Goal: Answer question/provide support: Share knowledge or assist other users

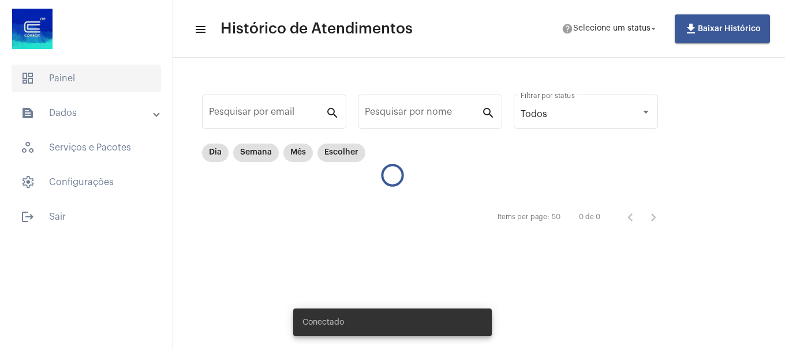
click at [77, 69] on span "dashboard Painel" at bounding box center [86, 79] width 149 height 28
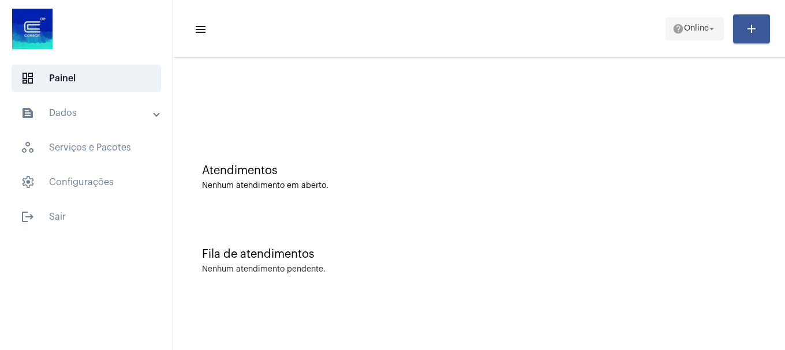
click at [703, 35] on span "help Online arrow_drop_down" at bounding box center [694, 28] width 44 height 21
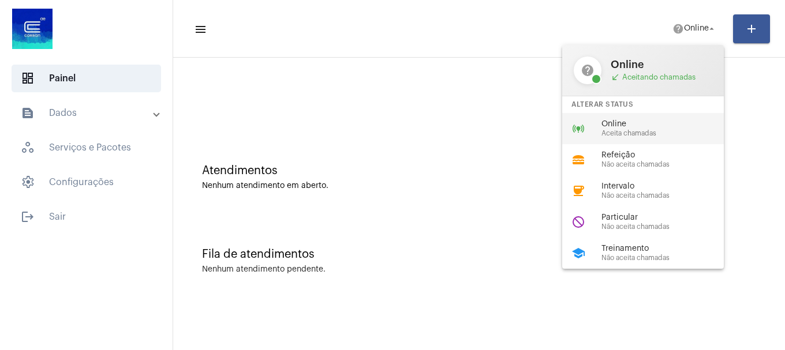
click at [678, 122] on span "Online" at bounding box center [667, 124] width 132 height 9
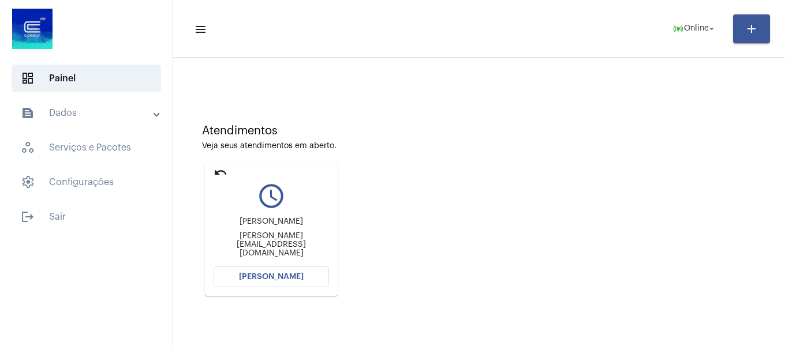
scroll to position [101, 0]
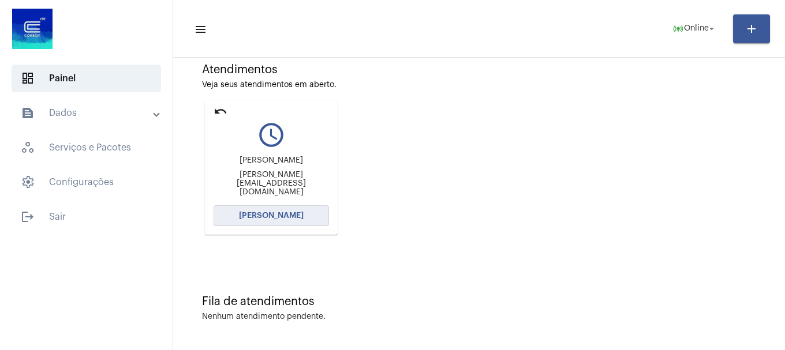
click at [248, 209] on button "[PERSON_NAME]" at bounding box center [270, 215] width 115 height 21
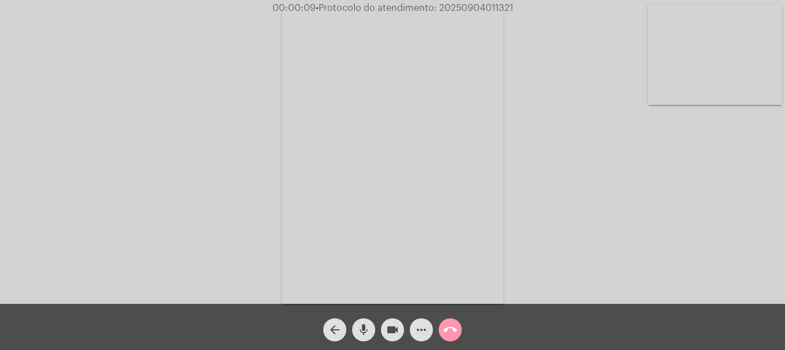
click at [363, 328] on mat-icon "mic" at bounding box center [364, 330] width 14 height 14
click at [363, 328] on mat-icon "mic_off" at bounding box center [364, 330] width 14 height 14
click at [727, 54] on video at bounding box center [715, 55] width 134 height 100
click at [396, 335] on mat-icon "videocam" at bounding box center [392, 330] width 14 height 14
click at [359, 331] on mat-icon "mic" at bounding box center [364, 330] width 14 height 14
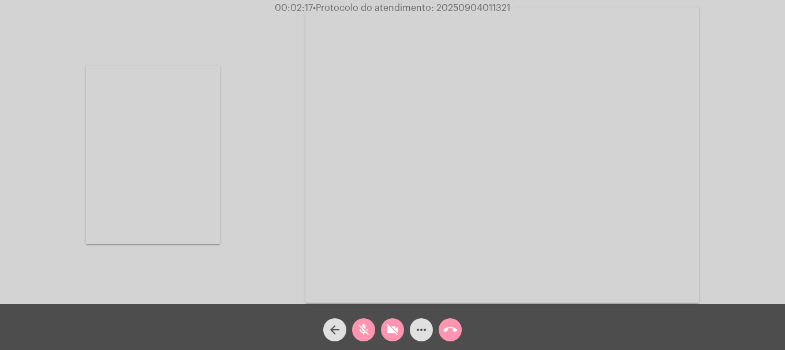
click at [181, 226] on video at bounding box center [153, 155] width 134 height 178
click at [391, 331] on mat-icon "videocam_off" at bounding box center [392, 330] width 14 height 14
click at [355, 331] on button "mic_off" at bounding box center [363, 329] width 23 height 23
click at [666, 83] on video at bounding box center [715, 55] width 134 height 100
click at [480, 5] on span "• Protocolo do atendimento: 20250904011321" at bounding box center [413, 7] width 197 height 9
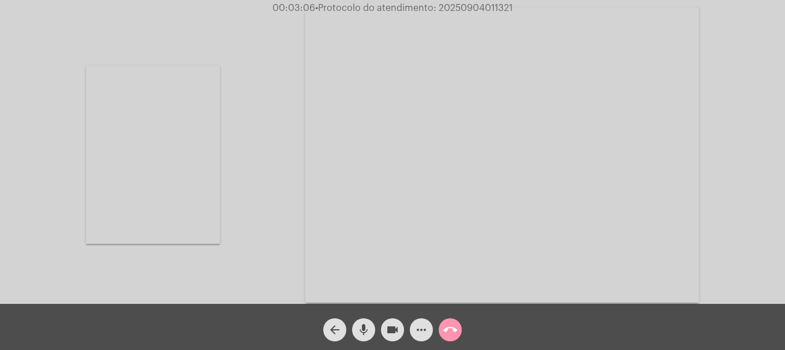
click at [480, 5] on span "• Protocolo do atendimento: 20250904011321" at bounding box center [413, 7] width 197 height 9
copy span "20250904011321"
click at [444, 327] on mat-icon "call_end" at bounding box center [450, 330] width 14 height 14
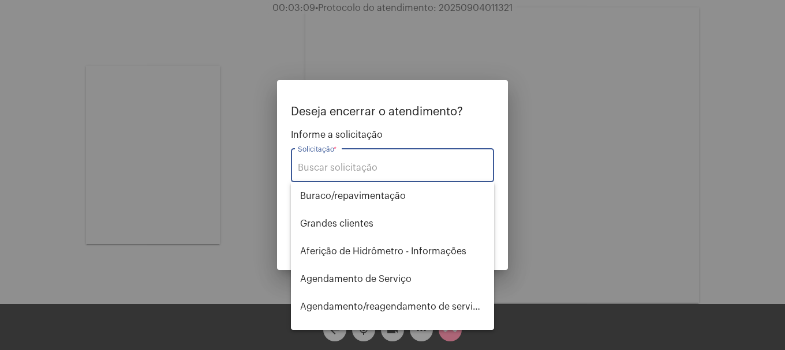
click at [382, 164] on input "Solicitação *" at bounding box center [392, 168] width 189 height 10
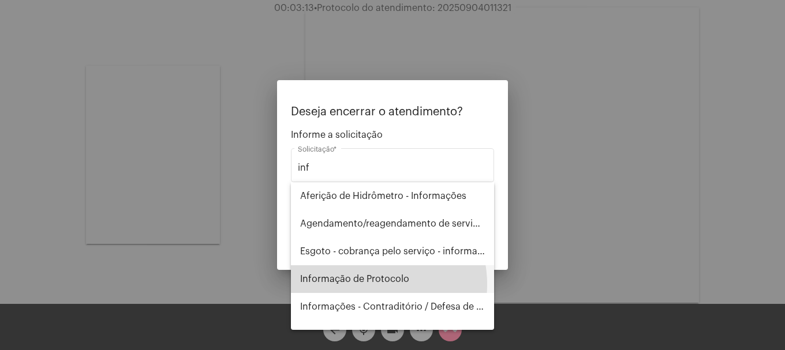
click at [368, 284] on span "Informação de Protocolo" at bounding box center [392, 279] width 185 height 28
type input "Informação de Protocolo"
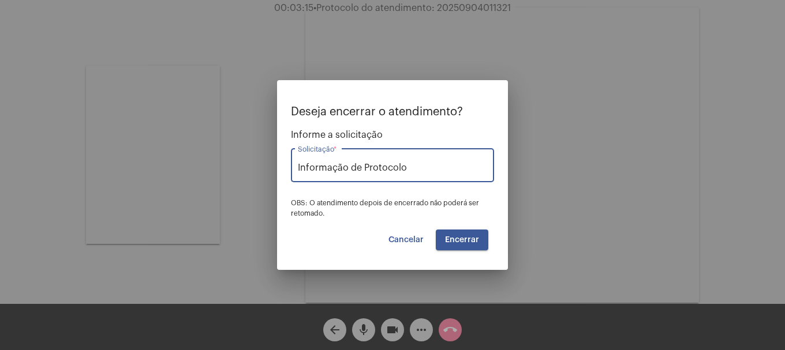
click at [465, 232] on button "Encerrar" at bounding box center [462, 240] width 52 height 21
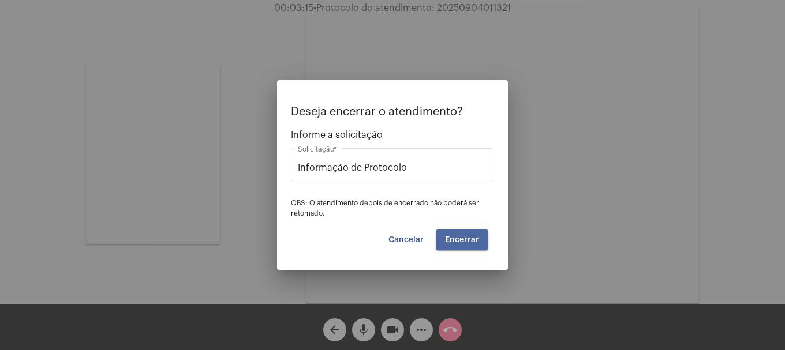
click at [465, 232] on button "Encerrar" at bounding box center [462, 240] width 52 height 21
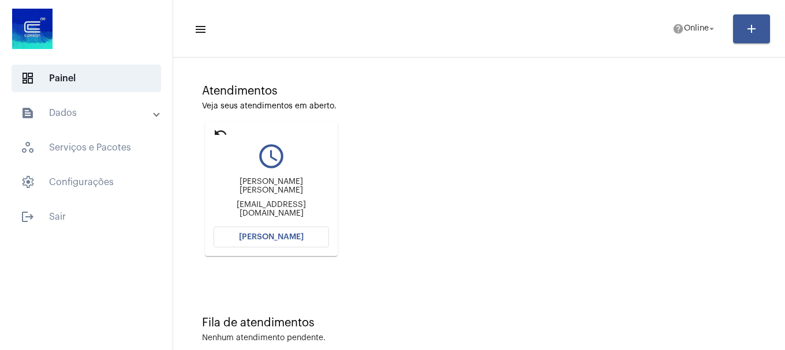
scroll to position [101, 0]
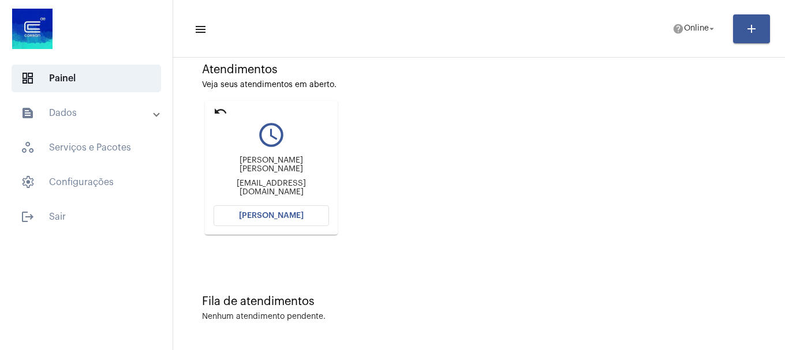
click at [273, 218] on span "[PERSON_NAME]" at bounding box center [271, 216] width 65 height 8
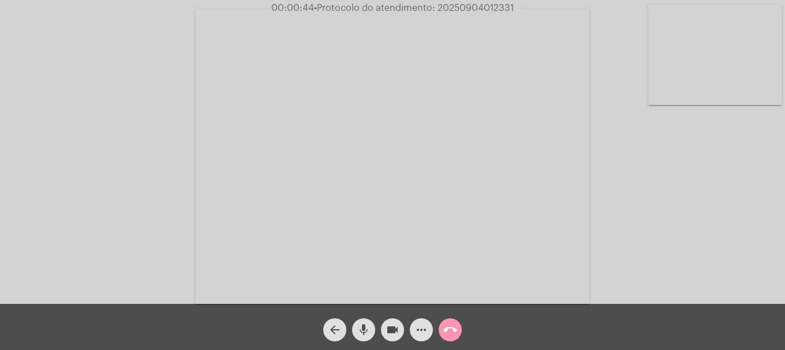
click at [415, 324] on mat-icon "more_horiz" at bounding box center [421, 330] width 14 height 14
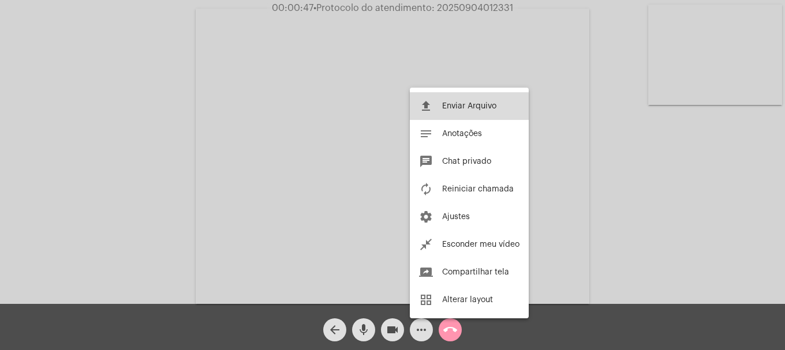
click at [445, 114] on button "file_upload Enviar Arquivo" at bounding box center [469, 106] width 119 height 28
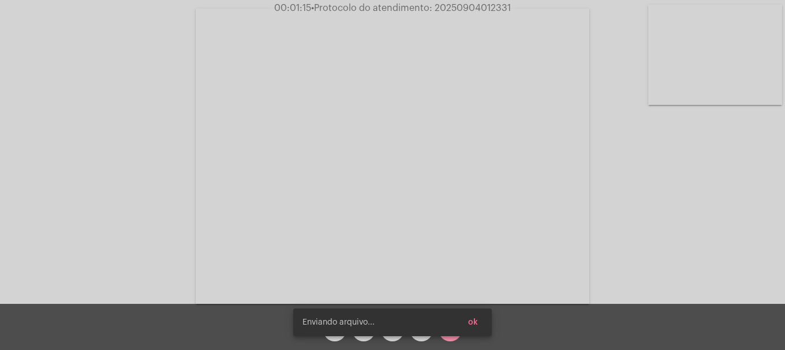
click at [141, 173] on div "Acessando Câmera e Microfone..." at bounding box center [392, 155] width 782 height 304
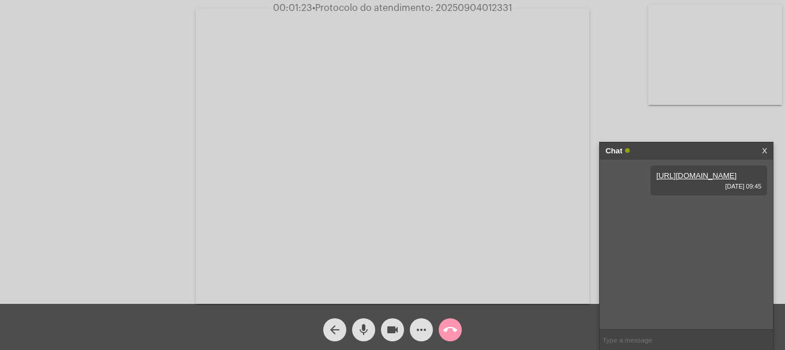
click at [671, 180] on link "https://neft-transfer-bucket.s3.amazonaws.com/temp-bf627bd2-10e2-18ea-ea7f-ce7e…" at bounding box center [696, 175] width 80 height 9
click at [366, 328] on mat-icon "mic" at bounding box center [364, 330] width 14 height 14
click at [400, 339] on button "videocam" at bounding box center [392, 329] width 23 height 23
click at [400, 339] on button "videocam_off" at bounding box center [392, 329] width 23 height 23
click at [396, 328] on mat-icon "videocam" at bounding box center [392, 330] width 14 height 14
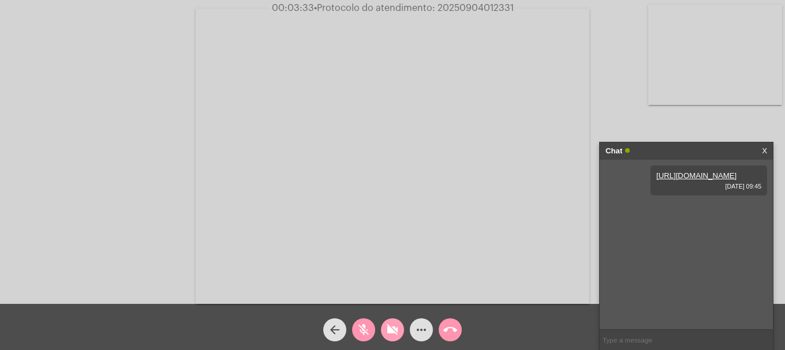
click at [400, 331] on button "videocam_off" at bounding box center [392, 329] width 23 height 23
click at [389, 325] on mat-icon "videocam" at bounding box center [392, 330] width 14 height 14
click at [388, 325] on mat-icon "videocam_off" at bounding box center [392, 330] width 14 height 14
click at [369, 333] on mat-icon "mic_off" at bounding box center [364, 330] width 14 height 14
click at [369, 333] on mat-icon "mic" at bounding box center [364, 330] width 14 height 14
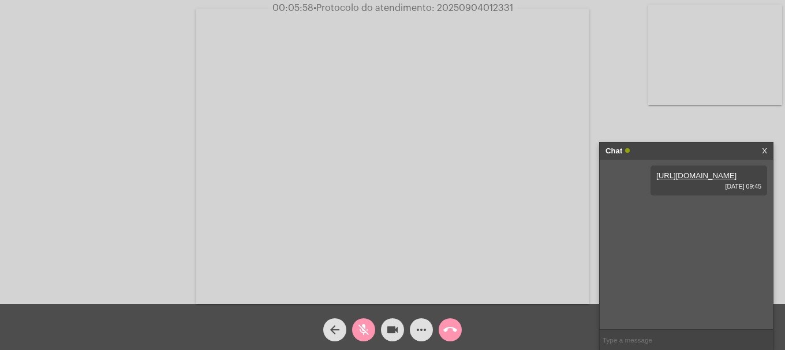
click at [391, 335] on mat-icon "videocam" at bounding box center [392, 330] width 14 height 14
click at [391, 335] on mat-icon "videocam_off" at bounding box center [392, 330] width 14 height 14
click at [356, 327] on button "mic_off" at bounding box center [363, 329] width 23 height 23
click at [644, 213] on link "https://neft-transfer-bucket.s3.amazonaws.com/temp-6816e6d6-9b5f-281d-7453-7a5b…" at bounding box center [676, 208] width 80 height 9
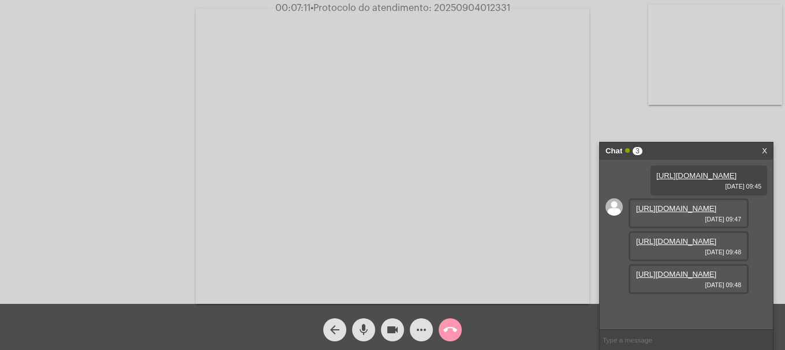
scroll to position [69, 0]
click at [667, 237] on link "https://neft-transfer-bucket.s3.amazonaws.com/temp-7ebec357-debe-f39c-4bf5-ddc7…" at bounding box center [676, 241] width 80 height 9
click at [692, 279] on link "https://neft-transfer-bucket.s3.amazonaws.com/temp-c0c3f629-a350-d38c-6631-5372…" at bounding box center [676, 274] width 80 height 9
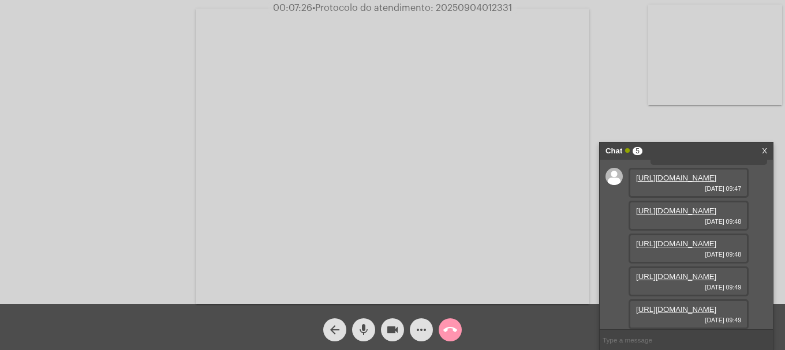
scroll to position [186, 0]
click at [655, 305] on link "https://neft-transfer-bucket.s3.amazonaws.com/temp-3821e9cf-84e4-a668-2191-a8eb…" at bounding box center [676, 309] width 80 height 9
click at [654, 272] on link "https://neft-transfer-bucket.s3.amazonaws.com/temp-88bdfea7-e90f-7735-0e7f-3625…" at bounding box center [676, 276] width 80 height 9
click at [680, 241] on link "https://neft-transfer-bucket.s3.amazonaws.com/temp-c0c3f629-a350-d38c-6631-5372…" at bounding box center [676, 243] width 80 height 9
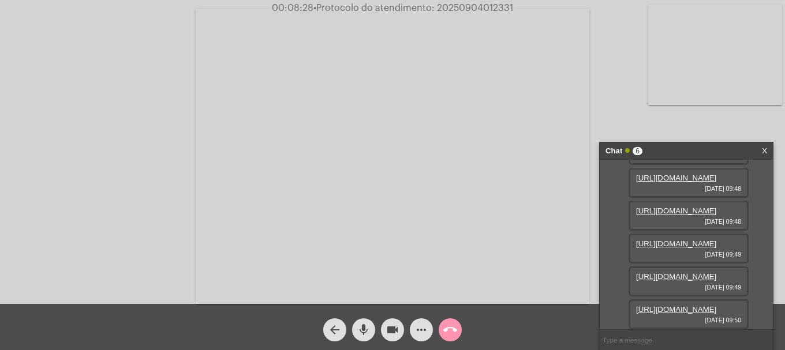
scroll to position [245, 0]
click at [656, 305] on link "https://neft-transfer-bucket.s3.amazonaws.com/temp-9984f8c4-d654-123d-3cbf-ef14…" at bounding box center [676, 309] width 80 height 9
click at [656, 313] on span "01558228020" at bounding box center [659, 309] width 47 height 9
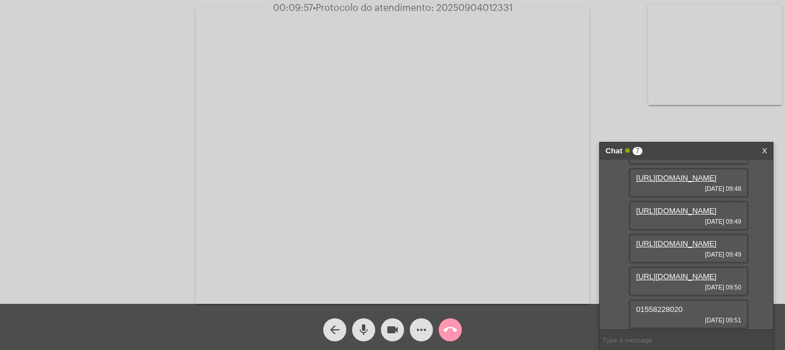
copy span "01558228020"
click at [666, 312] on span "51998835331" at bounding box center [659, 309] width 47 height 9
copy span "51998835331"
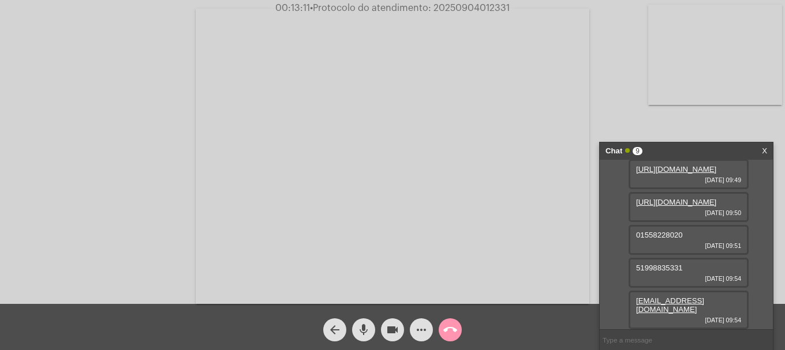
scroll to position [344, 0]
drag, startPoint x: 729, startPoint y: 311, endPoint x: 630, endPoint y: 308, distance: 98.7
click at [630, 308] on div "dri2104@hotmail.com 04/09/2025 09:54" at bounding box center [688, 310] width 120 height 39
copy link "dri2104@hotmail.com"
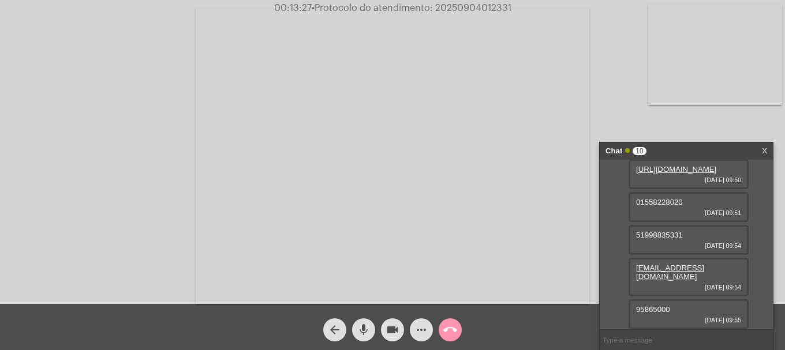
scroll to position [377, 0]
click at [659, 310] on span "95865000" at bounding box center [653, 309] width 34 height 9
copy span "95865000"
click at [620, 343] on input "text" at bounding box center [685, 340] width 173 height 20
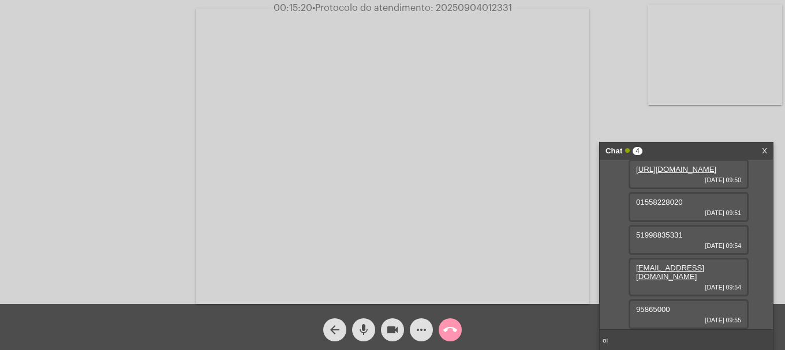
type input "oii"
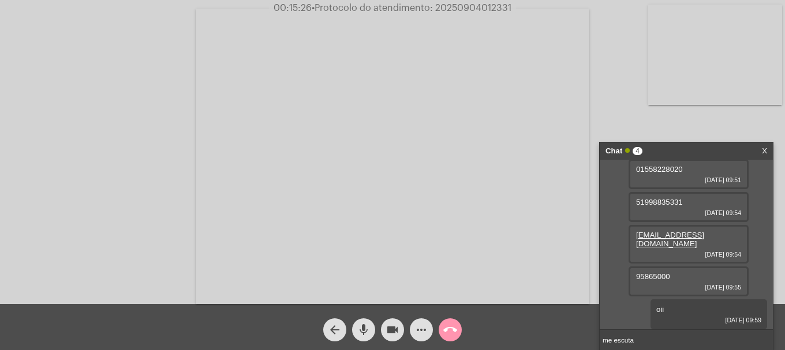
type input "me escuta?"
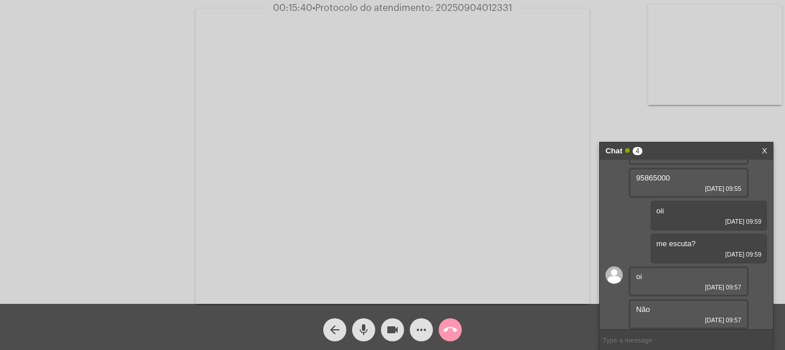
scroll to position [508, 0]
click at [661, 344] on input "text" at bounding box center [685, 340] width 173 height 20
type input "ok"
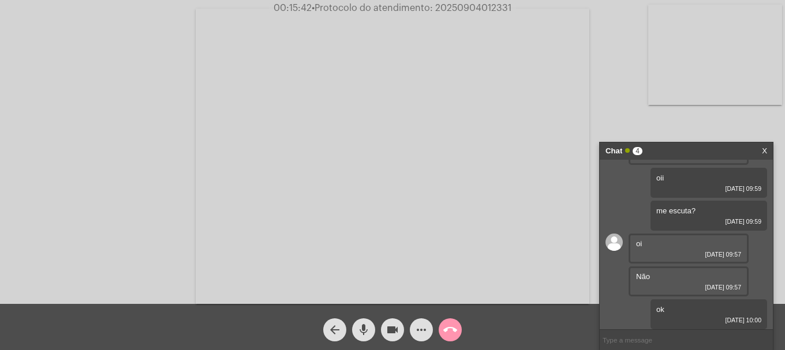
scroll to position [541, 0]
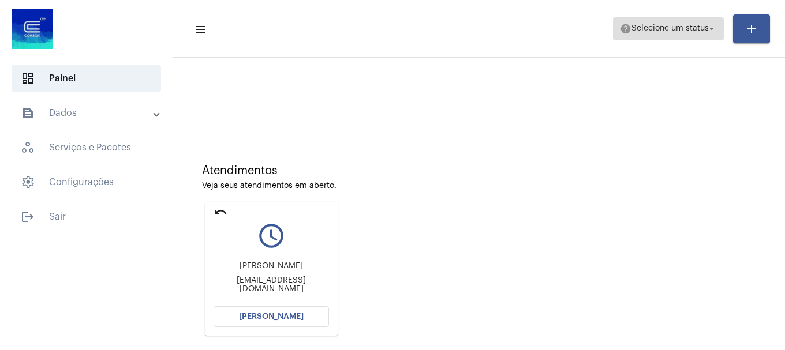
click at [648, 26] on span "Selecione um status" at bounding box center [669, 29] width 77 height 8
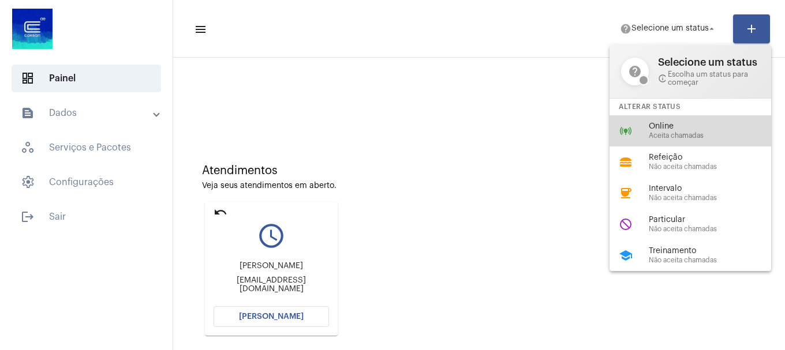
click at [651, 125] on span "Online" at bounding box center [714, 126] width 132 height 9
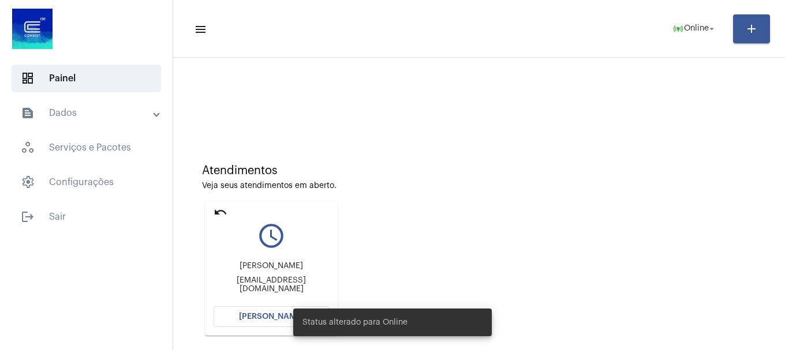
click at [291, 314] on div "Status alterado para Online" at bounding box center [392, 322] width 226 height 55
click at [258, 314] on span "[PERSON_NAME]" at bounding box center [271, 317] width 65 height 8
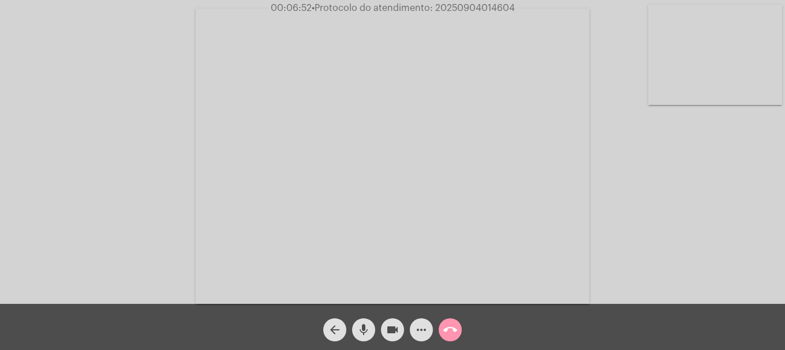
click at [720, 60] on video at bounding box center [715, 55] width 134 height 100
click at [140, 173] on video at bounding box center [153, 155] width 134 height 100
click at [732, 107] on div "Acessando Câmera e Microfone..." at bounding box center [392, 155] width 782 height 304
click at [740, 90] on video at bounding box center [715, 55] width 134 height 100
drag, startPoint x: 265, startPoint y: 182, endPoint x: 267, endPoint y: -70, distance: 252.1
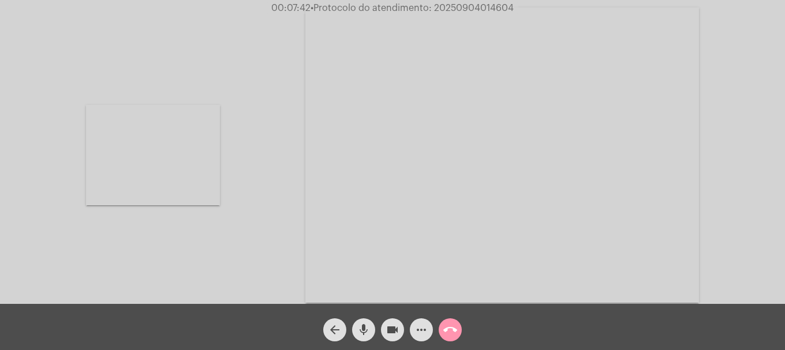
click at [267, 0] on html "00:07:42 • Protocolo do atendimento: 20250904014604 Acessando Câmera e Microfon…" at bounding box center [392, 175] width 785 height 350
click at [393, 335] on mat-icon "videocam" at bounding box center [392, 330] width 14 height 14
click at [360, 333] on mat-icon "mic" at bounding box center [364, 330] width 14 height 14
click at [342, 334] on button "arrow_back" at bounding box center [334, 329] width 23 height 23
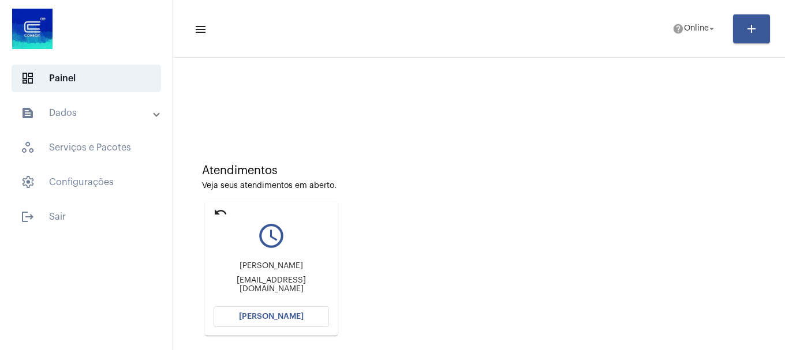
click at [300, 322] on button "[PERSON_NAME]" at bounding box center [270, 316] width 115 height 21
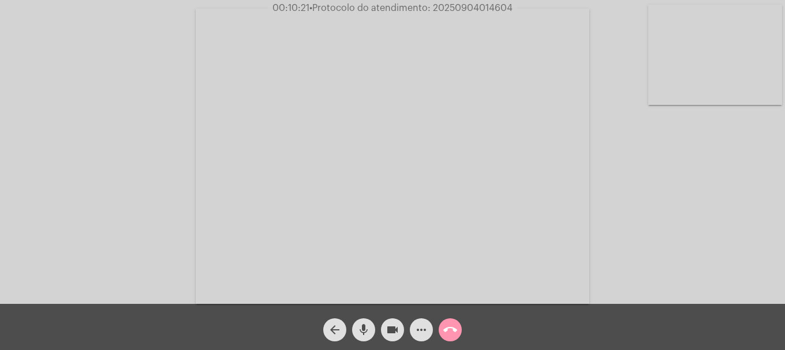
drag, startPoint x: 82, startPoint y: 225, endPoint x: 95, endPoint y: 233, distance: 15.0
click at [82, 225] on div "Acessando Câmera e Microfone..." at bounding box center [392, 155] width 782 height 304
click at [398, 334] on mat-icon "videocam" at bounding box center [392, 330] width 14 height 14
click at [398, 334] on mat-icon "videocam_off" at bounding box center [392, 330] width 14 height 14
click at [630, 72] on div "Acessando Câmera e Microfone..." at bounding box center [392, 155] width 782 height 304
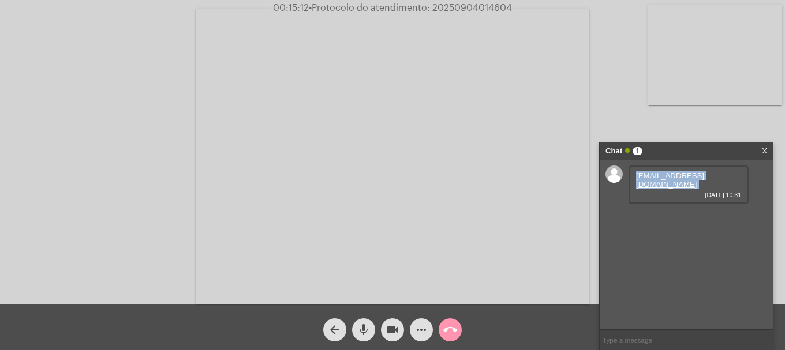
drag, startPoint x: 666, startPoint y: 191, endPoint x: 629, endPoint y: 173, distance: 41.0
click at [629, 173] on div "tbrandao@machadomeyer.com.br 04/09/2025 10:31" at bounding box center [688, 185] width 120 height 39
drag, startPoint x: 647, startPoint y: 185, endPoint x: 647, endPoint y: 264, distance: 79.0
click at [647, 264] on div "tbrandao@machadomeyer.com.br 04/09/2025 10:31" at bounding box center [685, 245] width 173 height 170
drag, startPoint x: 662, startPoint y: 185, endPoint x: 628, endPoint y: 170, distance: 37.5
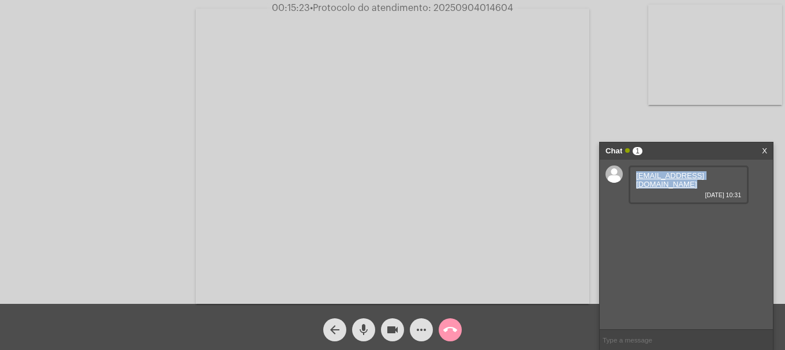
click at [628, 170] on div "tbrandao@machadomeyer.com.br 04/09/2025 10:31" at bounding box center [685, 245] width 173 height 170
copy div "tbrandao@machadomeyer.com.br"
click at [442, 326] on button "call_end" at bounding box center [449, 329] width 23 height 23
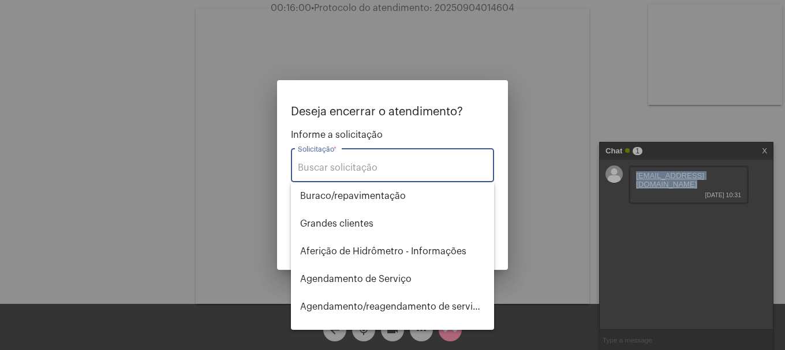
click at [378, 166] on input "Solicitação *" at bounding box center [392, 168] width 189 height 10
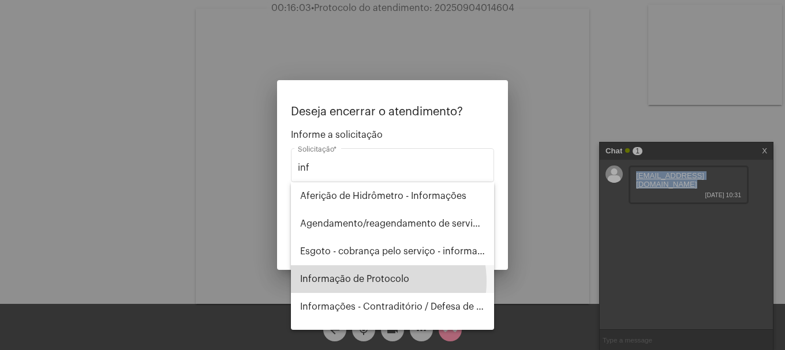
click at [376, 282] on span "Informação de Protocolo" at bounding box center [392, 279] width 185 height 28
type input "Informação de Protocolo"
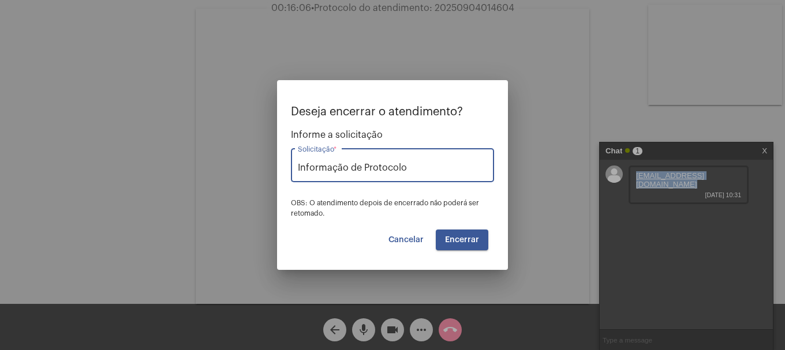
click at [454, 241] on span "Encerrar" at bounding box center [462, 240] width 34 height 8
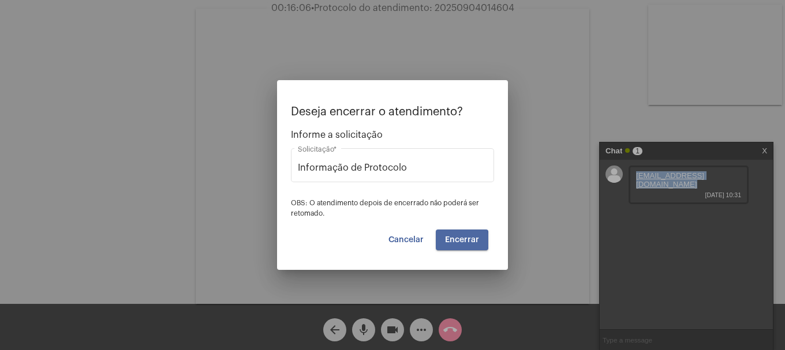
click at [454, 241] on span "Encerrar" at bounding box center [462, 240] width 34 height 8
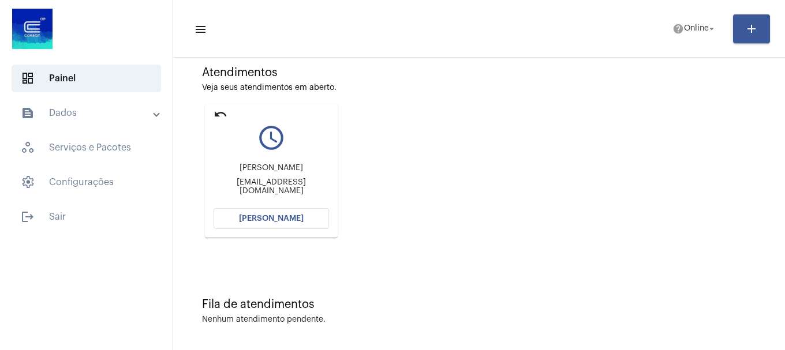
scroll to position [101, 0]
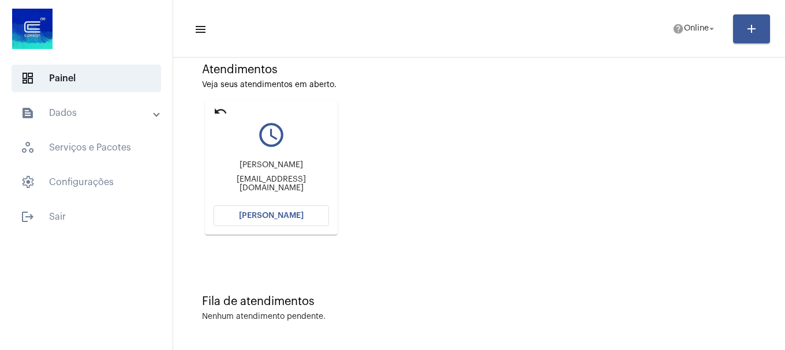
click at [299, 212] on span "[PERSON_NAME]" at bounding box center [271, 216] width 65 height 8
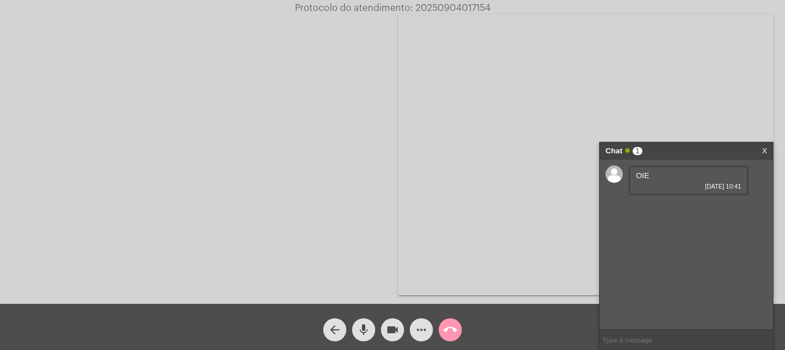
click at [671, 338] on input "text" at bounding box center [685, 340] width 173 height 20
type input "ola"
click at [363, 337] on span "mic" at bounding box center [364, 329] width 14 height 23
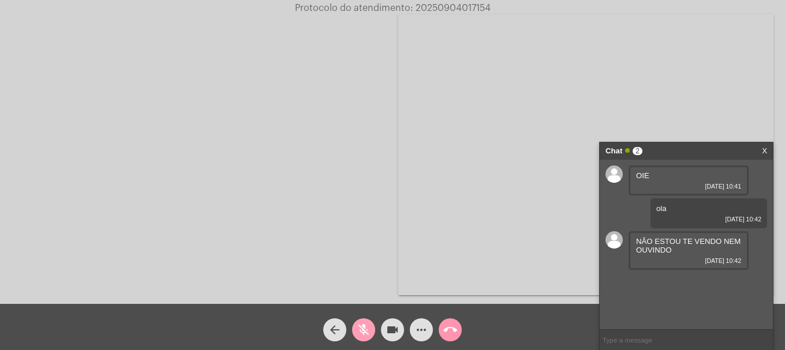
click at [370, 333] on button "mic_off" at bounding box center [363, 329] width 23 height 23
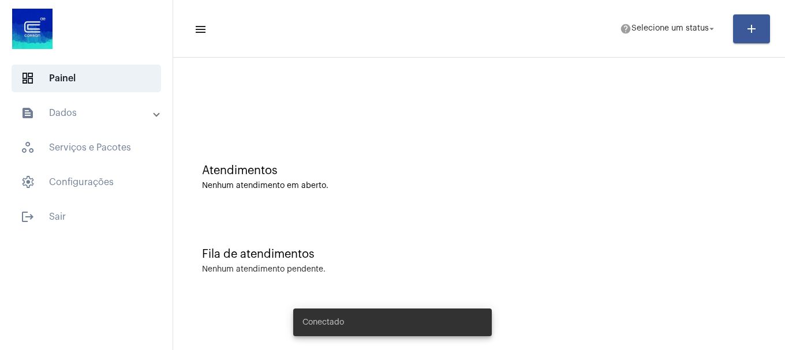
click at [120, 121] on mat-expansion-panel-header "text_snippet_outlined Dados" at bounding box center [90, 113] width 166 height 28
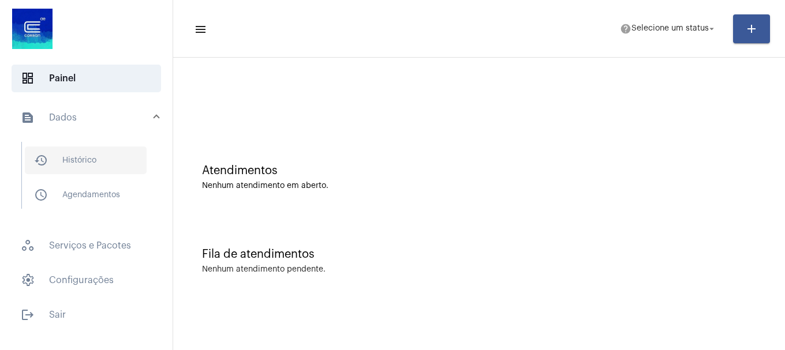
click at [104, 156] on span "history_outlined Histórico" at bounding box center [86, 161] width 122 height 28
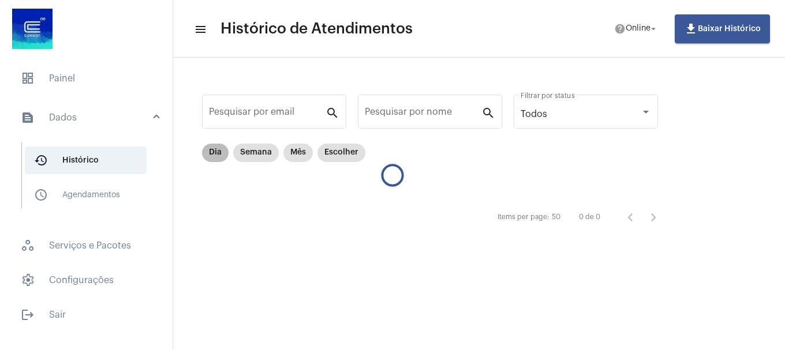
click at [223, 154] on mat-chip "Dia" at bounding box center [215, 153] width 27 height 18
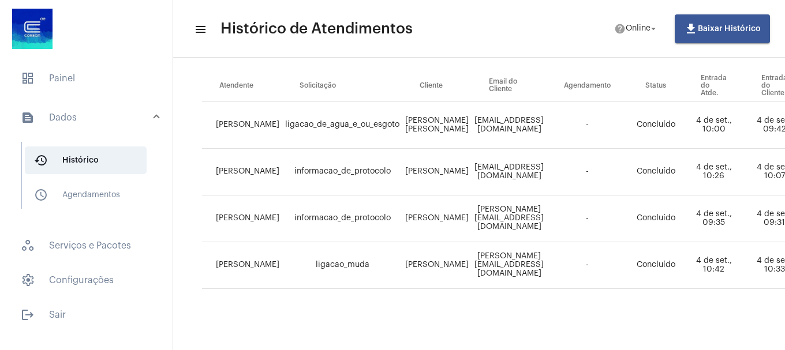
scroll to position [140, 0]
click at [45, 95] on mat-list "dashboard Painel text_snippet_outlined Dados history_outlined Histórico schedul…" at bounding box center [86, 194] width 172 height 269
click at [45, 87] on span "dashboard Painel" at bounding box center [86, 79] width 149 height 28
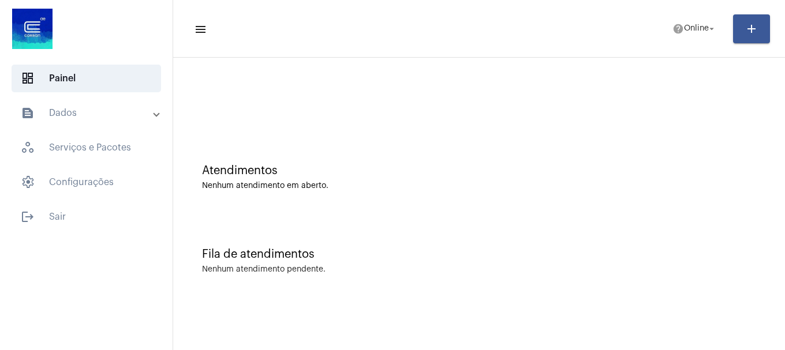
click at [62, 115] on mat-panel-title "text_snippet_outlined Dados" at bounding box center [87, 113] width 133 height 14
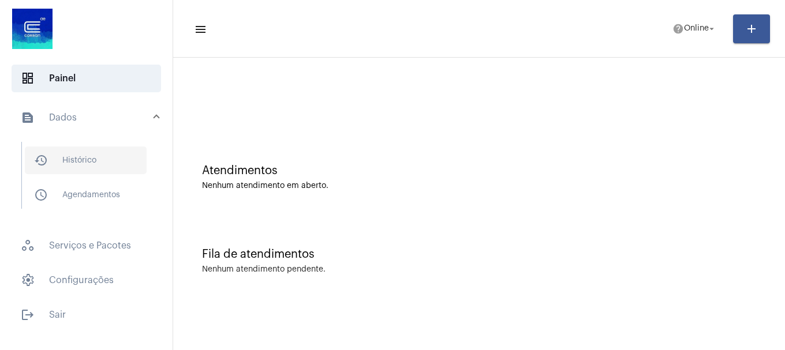
click at [62, 168] on span "history_outlined Histórico" at bounding box center [86, 161] width 122 height 28
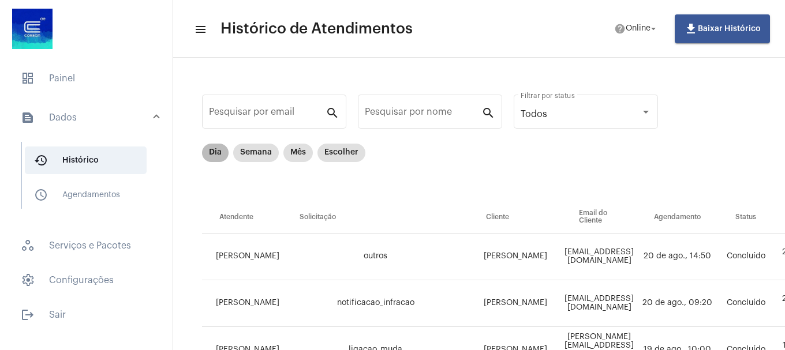
click at [204, 154] on mat-chip "Dia" at bounding box center [215, 153] width 27 height 18
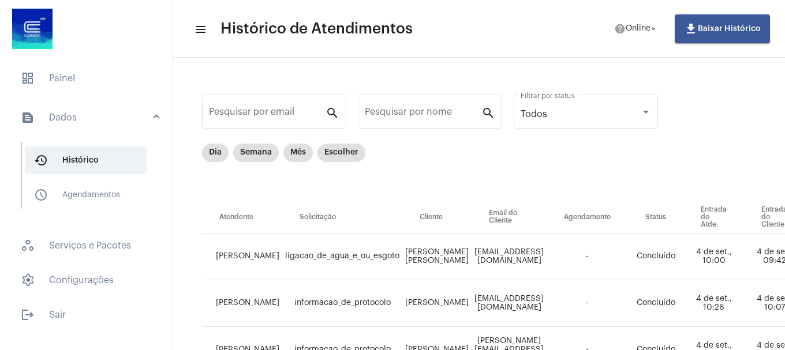
click at [52, 93] on mat-list "dashboard Painel text_snippet_outlined Dados history_outlined Histórico schedul…" at bounding box center [86, 194] width 172 height 269
click at [52, 91] on span "dashboard Painel" at bounding box center [86, 79] width 149 height 28
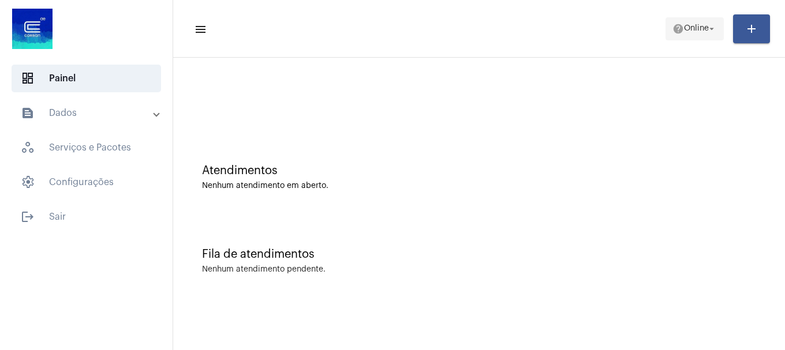
click at [677, 33] on mat-icon "help" at bounding box center [678, 29] width 12 height 12
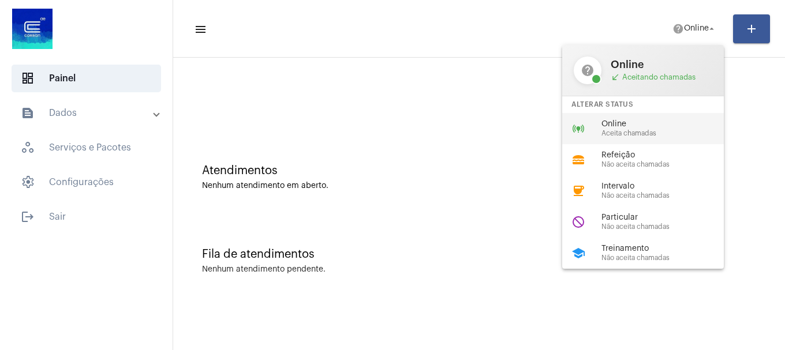
click at [674, 133] on span "Aceita chamadas" at bounding box center [667, 133] width 132 height 7
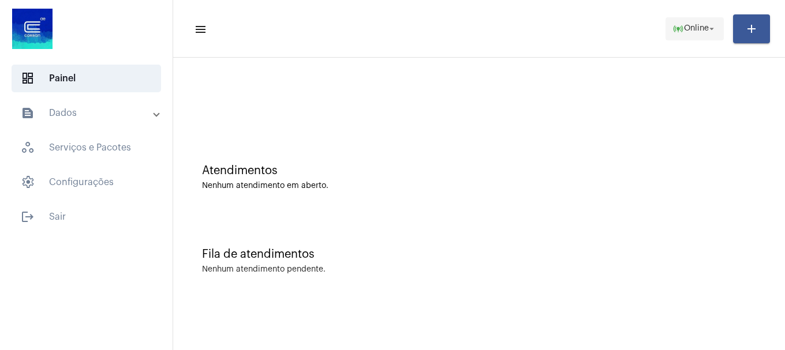
click at [695, 32] on span "Online" at bounding box center [696, 29] width 25 height 8
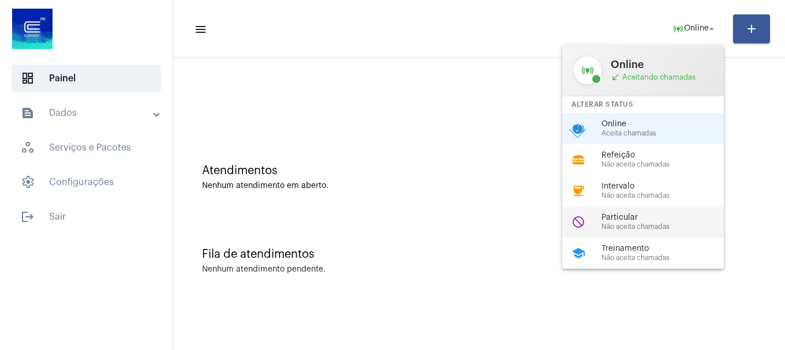
click at [615, 234] on div "do_not_disturb Particular Não aceita chamadas" at bounding box center [652, 222] width 180 height 31
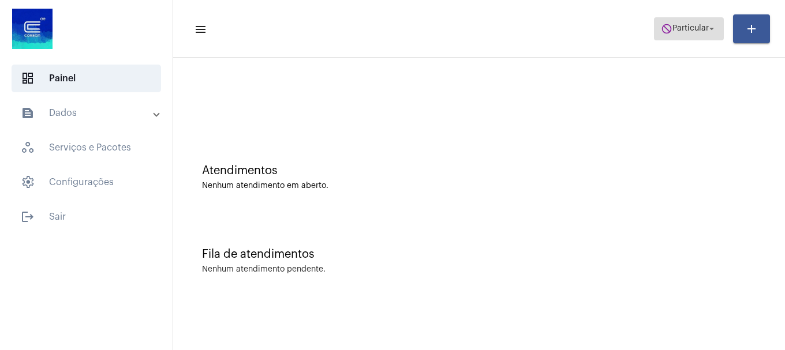
click at [686, 27] on span "Particular" at bounding box center [690, 29] width 36 height 8
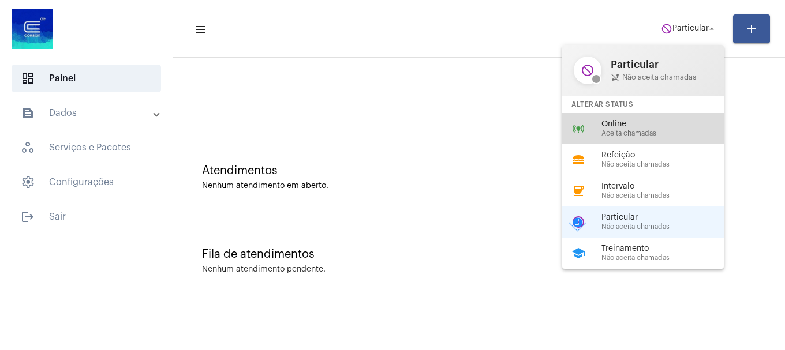
click at [637, 134] on span "Aceita chamadas" at bounding box center [667, 133] width 132 height 7
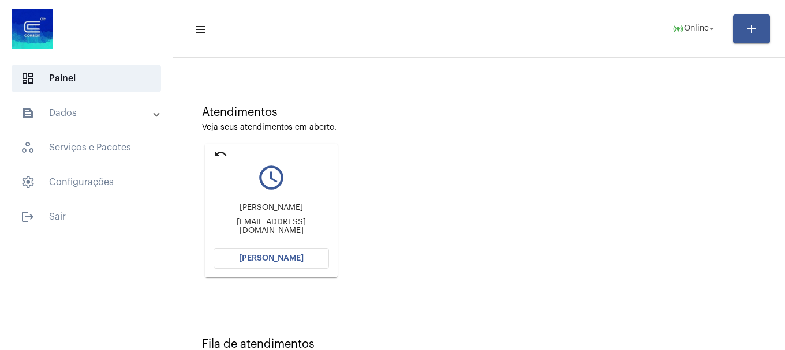
scroll to position [101, 0]
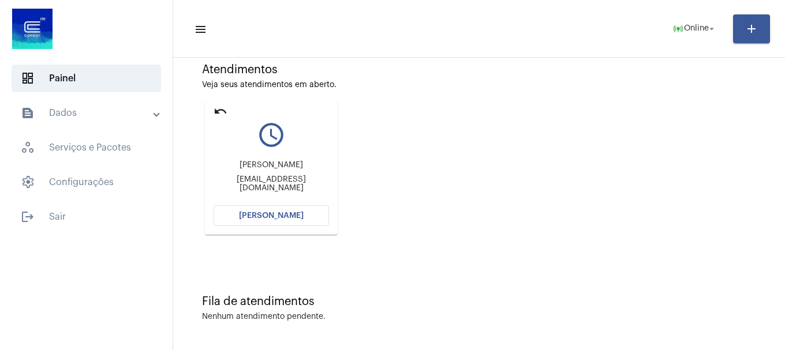
click at [270, 217] on span "[PERSON_NAME]" at bounding box center [271, 216] width 65 height 8
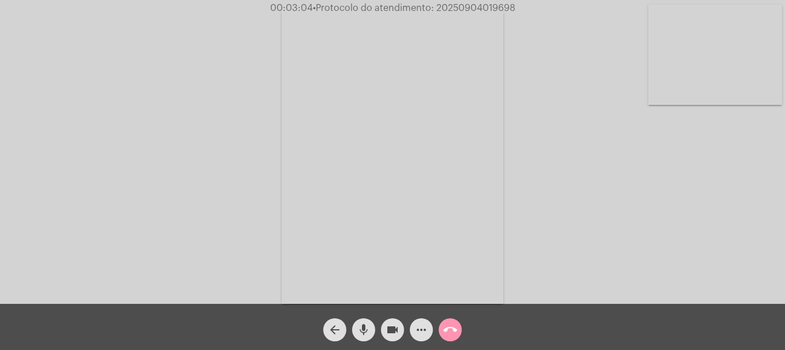
click at [370, 333] on mat-icon "mic" at bounding box center [364, 330] width 14 height 14
click at [370, 333] on mat-icon "mic_off" at bounding box center [364, 330] width 14 height 14
drag, startPoint x: 430, startPoint y: 328, endPoint x: 478, endPoint y: 182, distance: 153.8
click at [431, 320] on div "more_horiz" at bounding box center [421, 327] width 29 height 29
click at [422, 337] on mat-icon "more_horiz" at bounding box center [421, 330] width 14 height 14
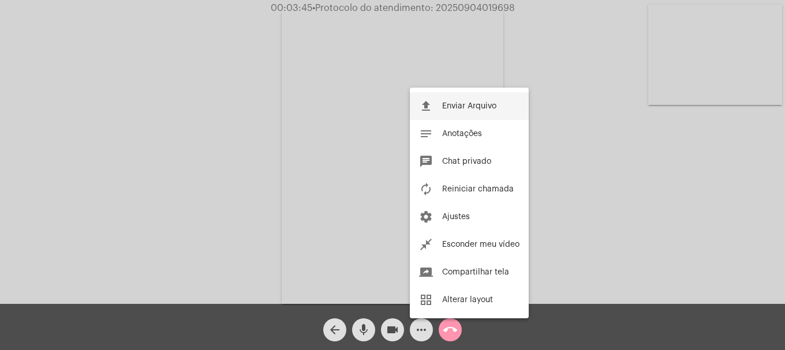
click at [443, 115] on button "file_upload Enviar Arquivo" at bounding box center [469, 106] width 119 height 28
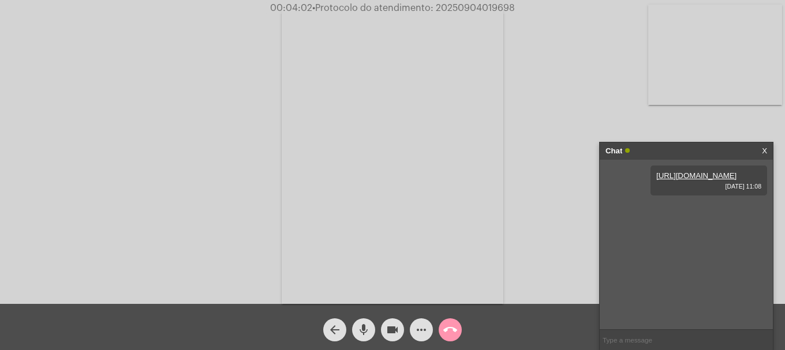
click at [366, 332] on mat-icon "mic" at bounding box center [364, 330] width 14 height 14
click at [357, 329] on mat-icon "mic_off" at bounding box center [364, 330] width 14 height 14
click at [357, 329] on mat-icon "mic" at bounding box center [364, 330] width 14 height 14
click at [366, 336] on mat-icon "mic_off" at bounding box center [364, 330] width 14 height 14
click at [429, 333] on button "more_horiz" at bounding box center [421, 329] width 23 height 23
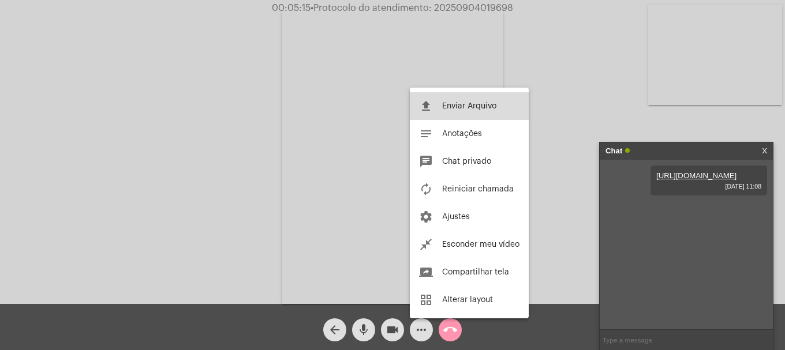
click at [491, 115] on button "file_upload Enviar Arquivo" at bounding box center [469, 106] width 119 height 28
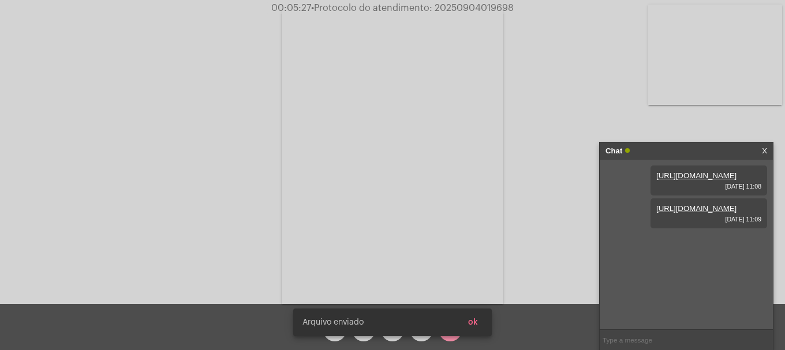
click at [475, 322] on span "ok" at bounding box center [473, 322] width 10 height 8
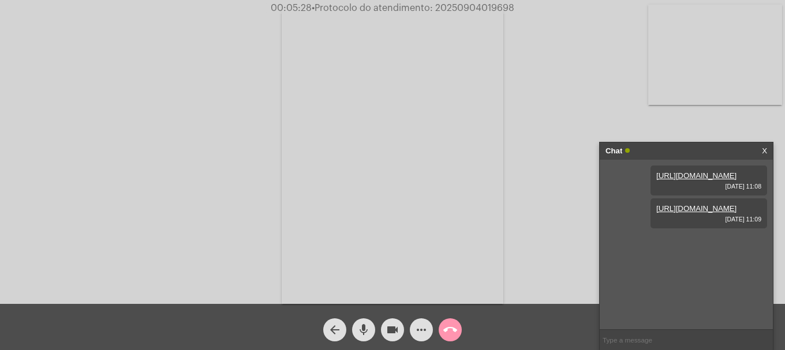
click at [421, 332] on mat-icon "more_horiz" at bounding box center [421, 330] width 14 height 14
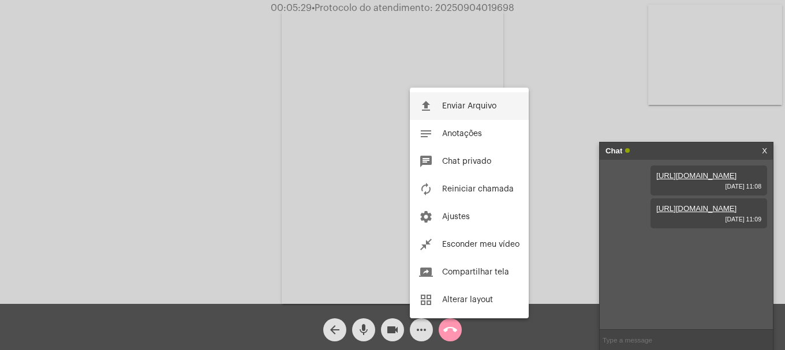
click at [426, 103] on mat-icon "file_upload" at bounding box center [426, 106] width 14 height 14
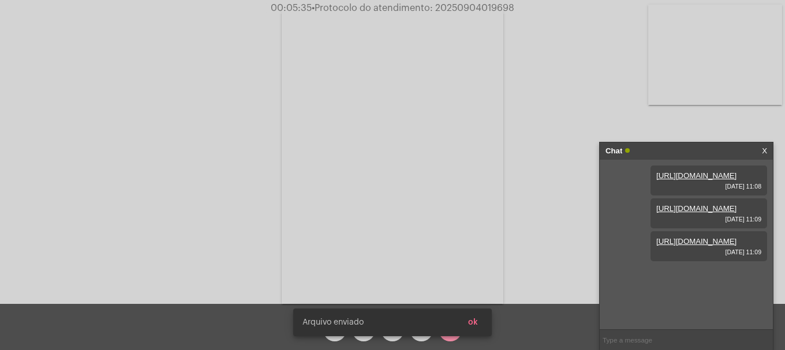
scroll to position [10, 0]
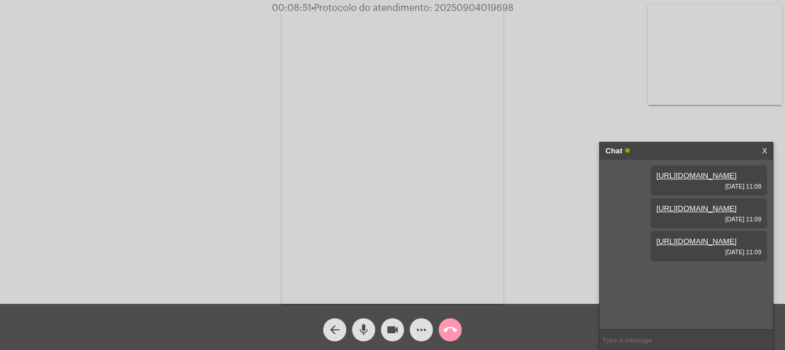
click at [419, 336] on mat-icon "more_horiz" at bounding box center [421, 330] width 14 height 14
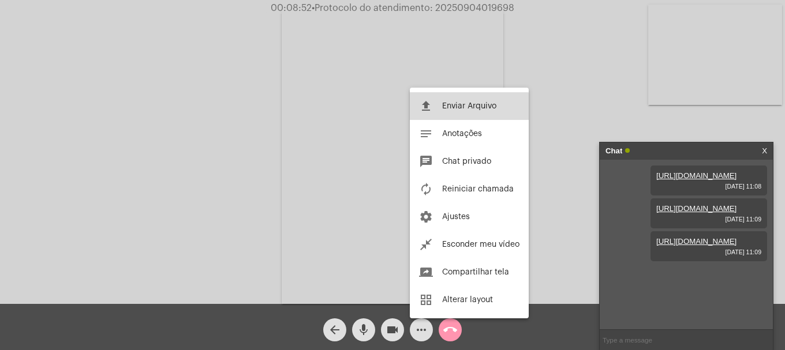
click at [460, 111] on button "file_upload Enviar Arquivo" at bounding box center [469, 106] width 119 height 28
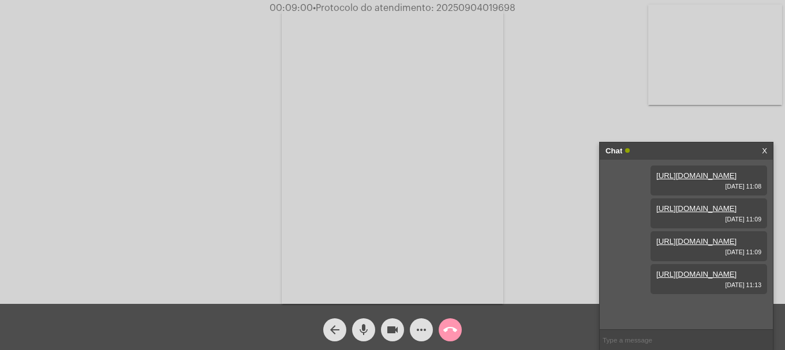
scroll to position [69, 0]
click at [427, 330] on mat-icon "more_horiz" at bounding box center [421, 330] width 14 height 14
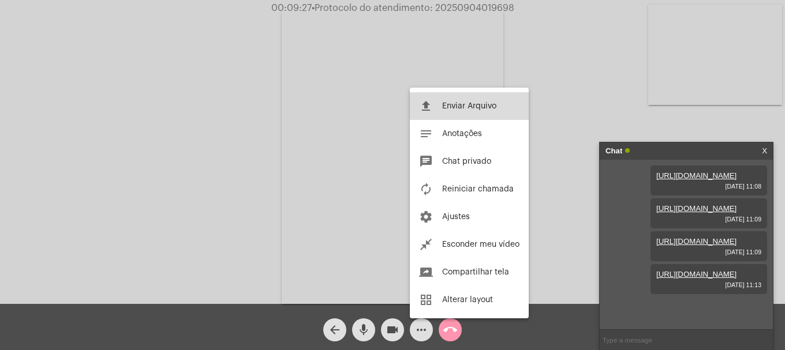
click at [460, 112] on button "file_upload Enviar Arquivo" at bounding box center [469, 106] width 119 height 28
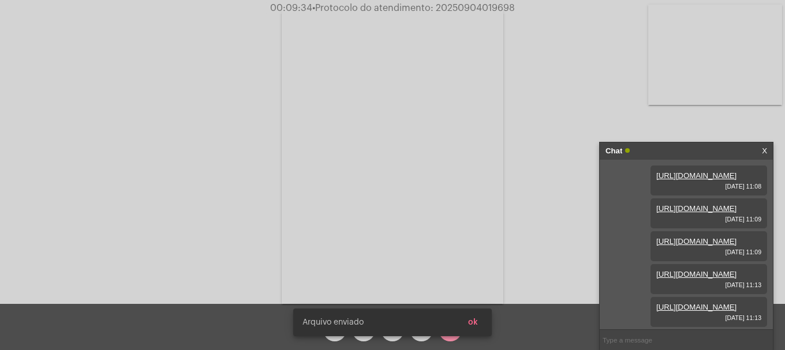
scroll to position [127, 0]
click at [472, 322] on span "ok" at bounding box center [473, 322] width 10 height 8
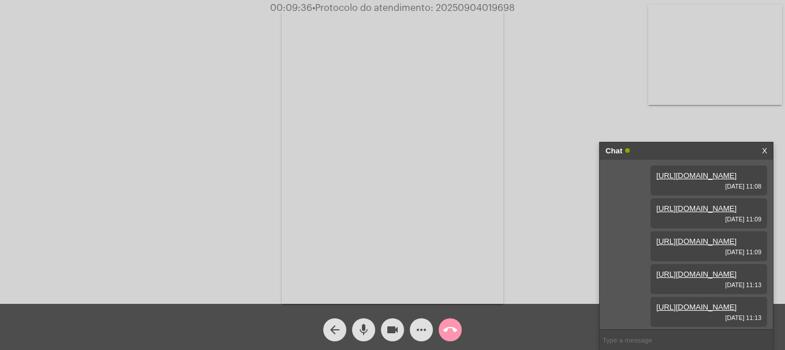
click at [422, 334] on mat-icon "more_horiz" at bounding box center [421, 330] width 14 height 14
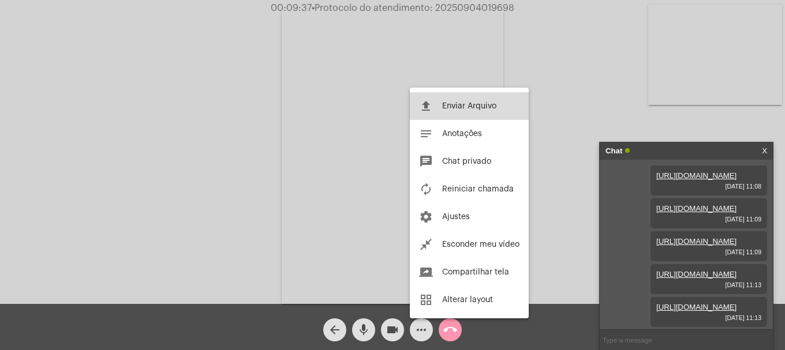
click at [459, 115] on button "file_upload Enviar Arquivo" at bounding box center [469, 106] width 119 height 28
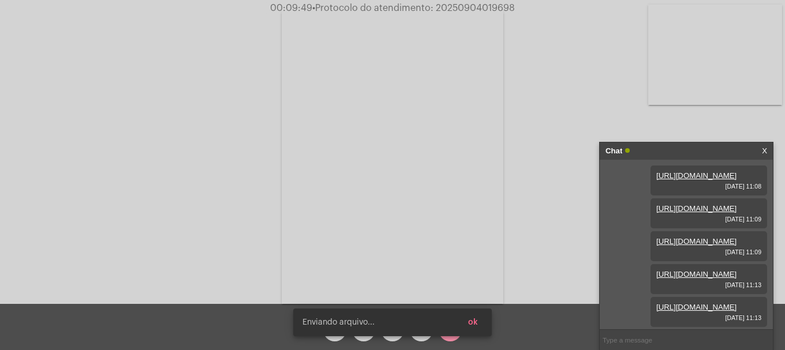
scroll to position [186, 0]
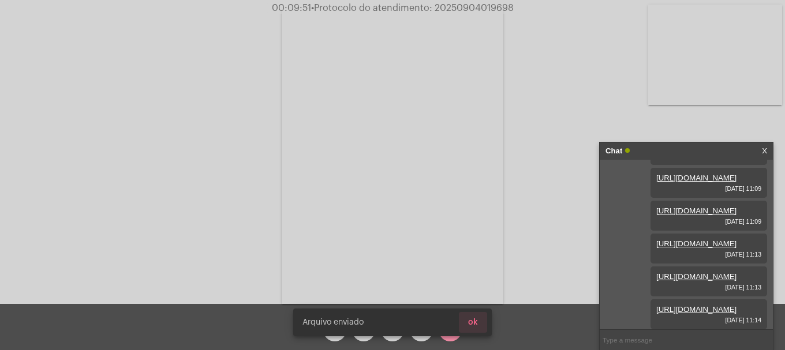
click at [476, 324] on span "ok" at bounding box center [473, 322] width 10 height 8
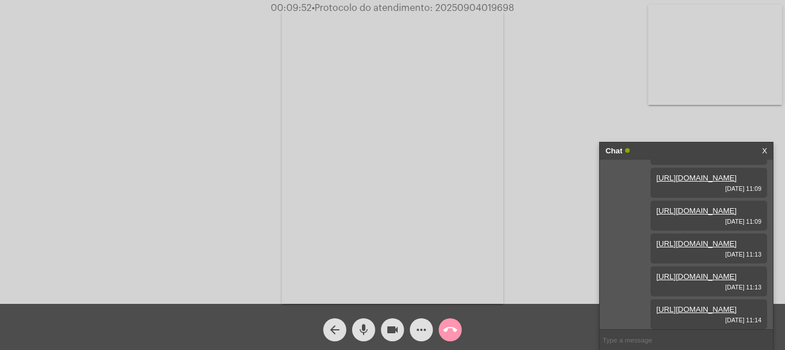
click at [426, 337] on span "more_horiz" at bounding box center [421, 329] width 14 height 23
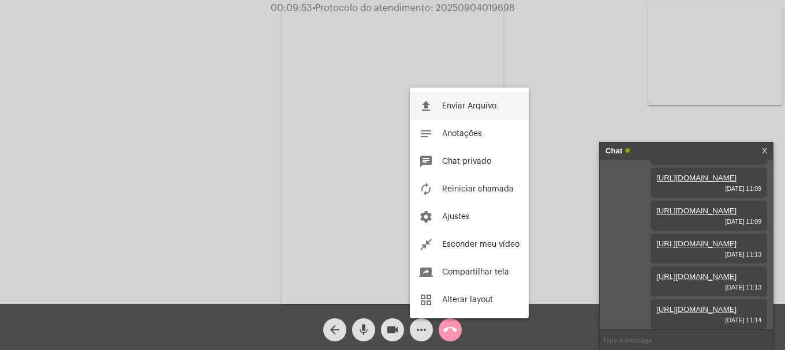
click at [462, 114] on button "file_upload Enviar Arquivo" at bounding box center [469, 106] width 119 height 28
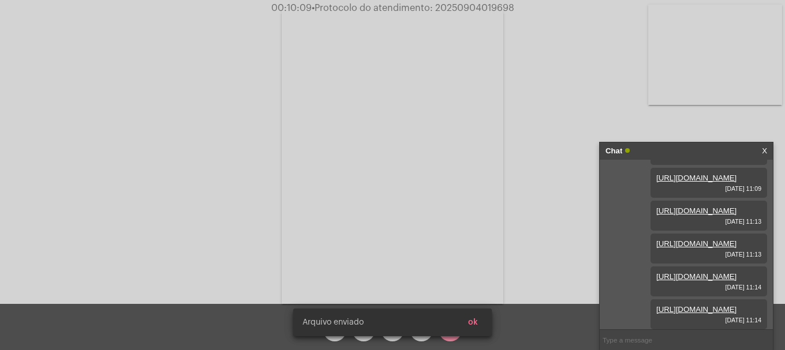
scroll to position [245, 0]
click at [471, 321] on span "ok" at bounding box center [473, 322] width 10 height 8
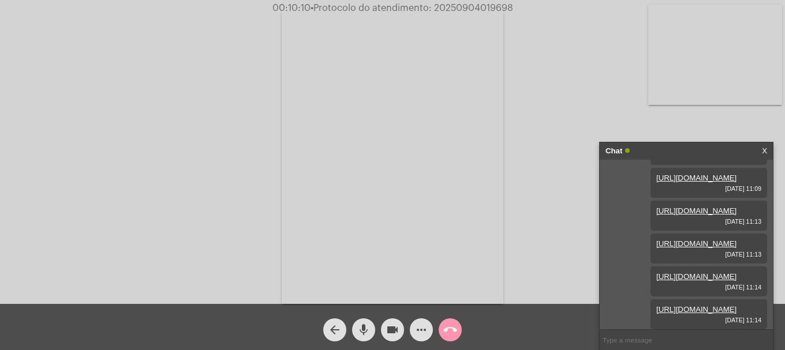
click at [418, 333] on mat-icon "more_horiz" at bounding box center [421, 330] width 14 height 14
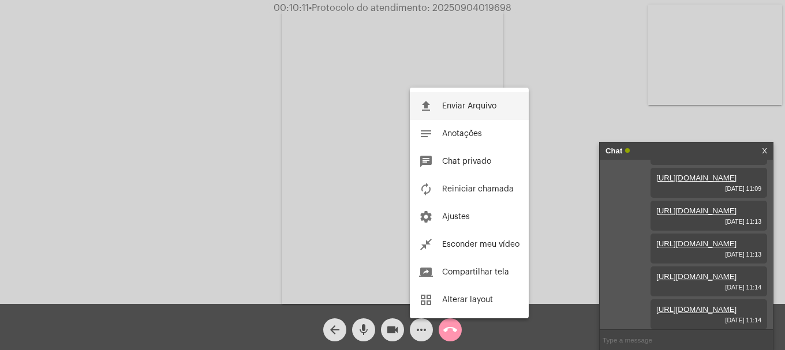
click at [477, 110] on span "Enviar Arquivo" at bounding box center [469, 106] width 54 height 8
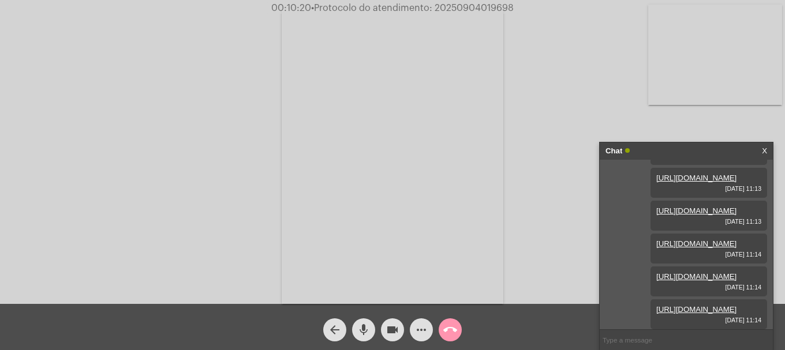
scroll to position [304, 0]
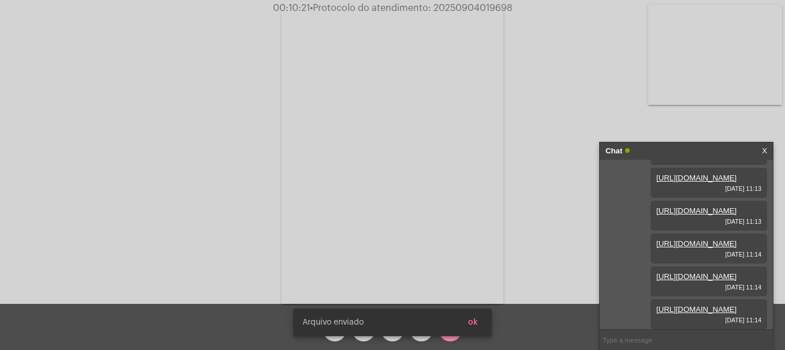
click at [471, 321] on span "ok" at bounding box center [473, 322] width 10 height 8
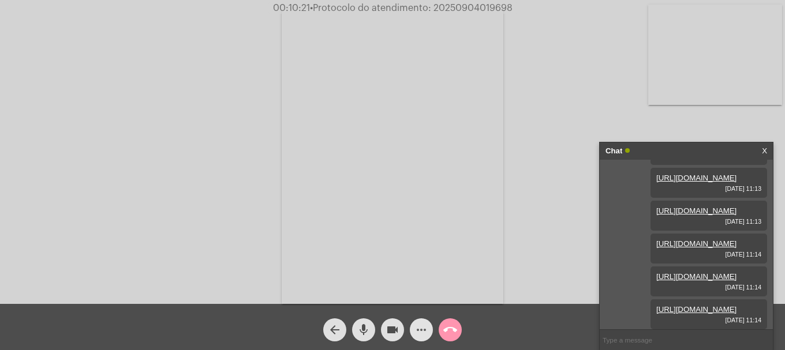
click at [426, 335] on mat-icon "more_horiz" at bounding box center [421, 330] width 14 height 14
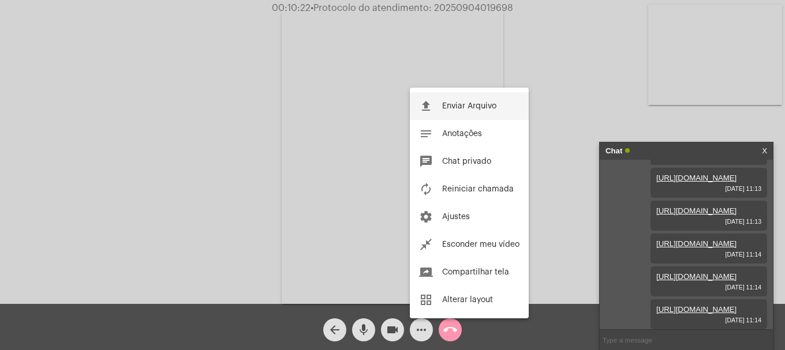
click at [461, 106] on span "Enviar Arquivo" at bounding box center [469, 106] width 54 height 8
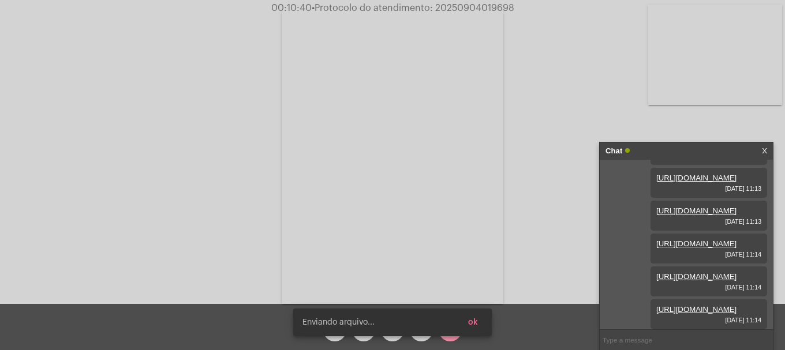
scroll to position [363, 0]
click at [476, 318] on button "ok" at bounding box center [473, 322] width 28 height 21
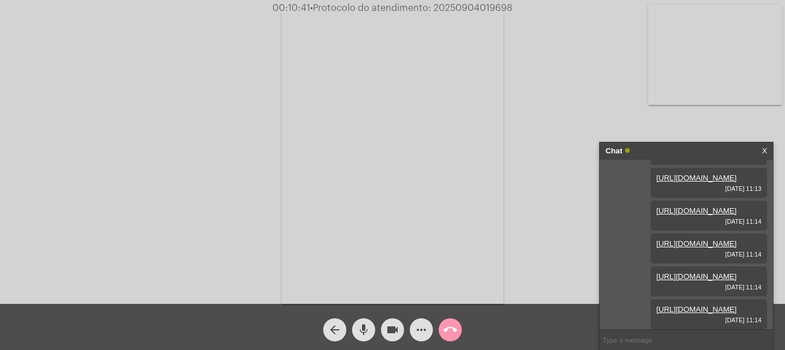
click at [411, 330] on button "more_horiz" at bounding box center [421, 329] width 23 height 23
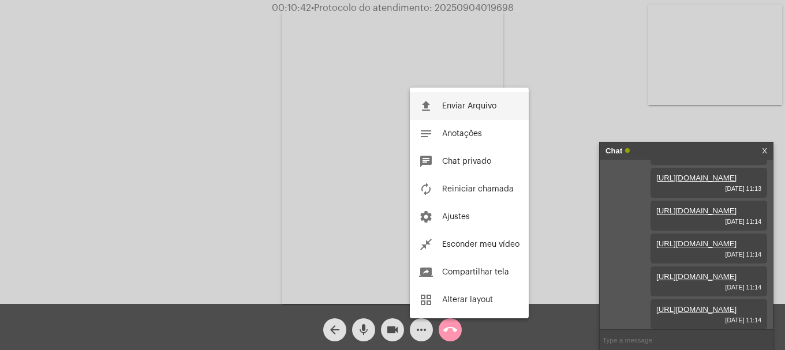
click at [436, 99] on button "file_upload Enviar Arquivo" at bounding box center [469, 106] width 119 height 28
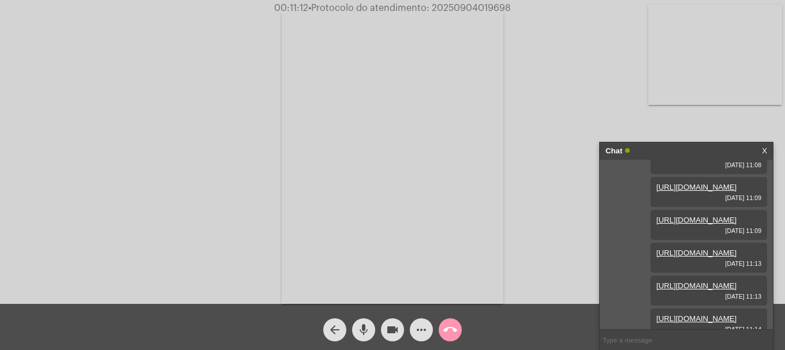
scroll to position [0, 0]
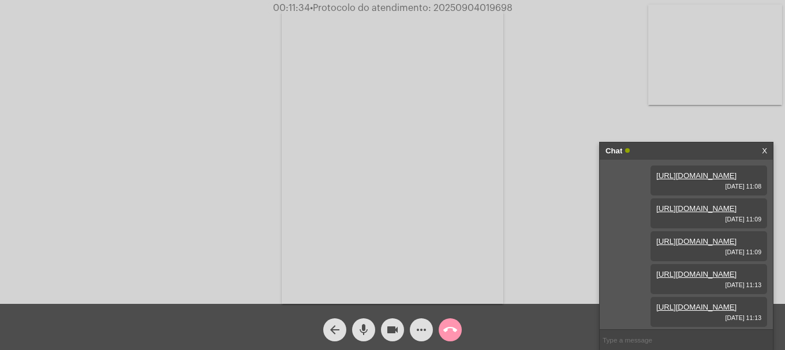
click at [455, 8] on span "• Protocolo do atendimento: 20250904019698" at bounding box center [411, 7] width 202 height 9
copy span "20250904019698"
click at [635, 342] on input "text" at bounding box center [685, 340] width 173 height 20
paste input "20250904019698"
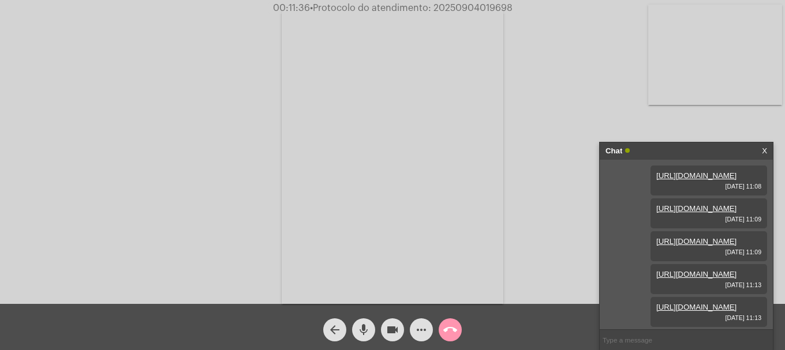
type input "20250904019698"
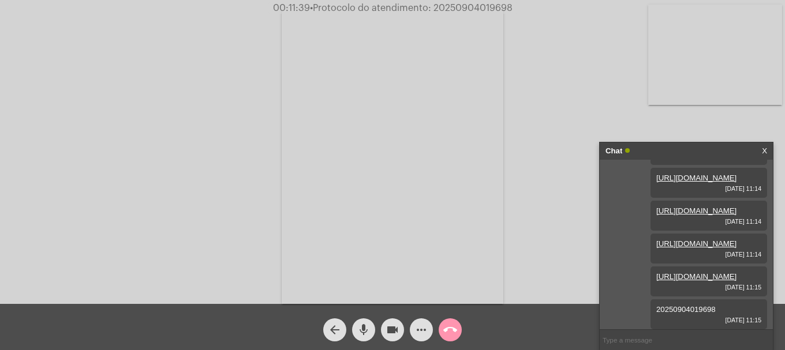
click at [448, 332] on mat-icon "call_end" at bounding box center [450, 330] width 14 height 14
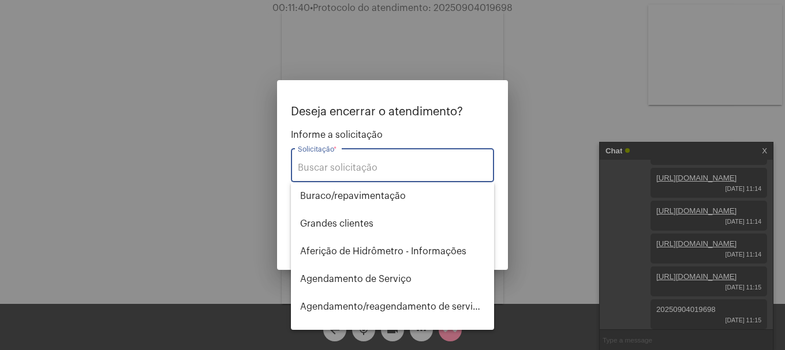
click at [342, 167] on input "Solicitação *" at bounding box center [392, 168] width 189 height 10
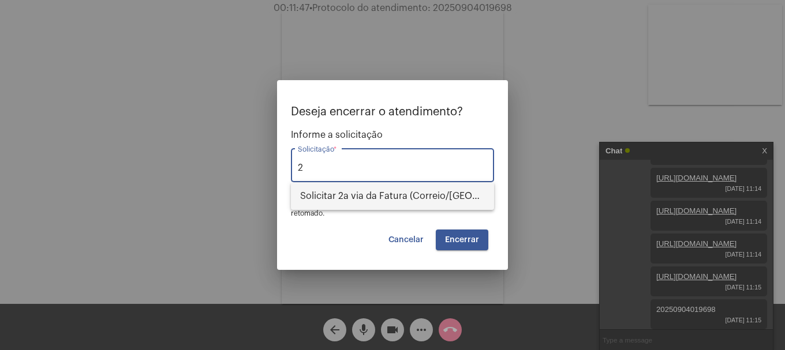
click at [389, 194] on span "Solicitar 2a via da Fatura (Correio/[GEOGRAPHIC_DATA]/Email)" at bounding box center [392, 196] width 185 height 28
type input "Solicitar 2a via da Fatura (Correio/[GEOGRAPHIC_DATA]/Email)"
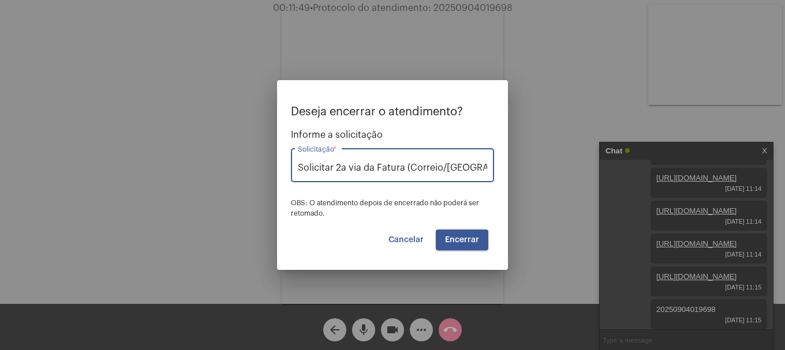
click at [458, 242] on span "Encerrar" at bounding box center [462, 240] width 34 height 8
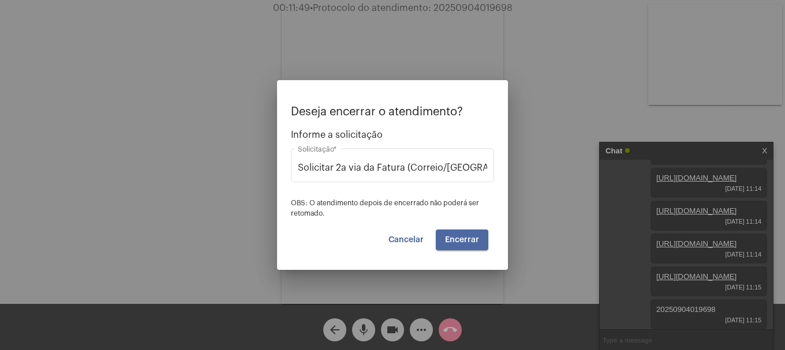
click at [458, 242] on span "Encerrar" at bounding box center [462, 240] width 34 height 8
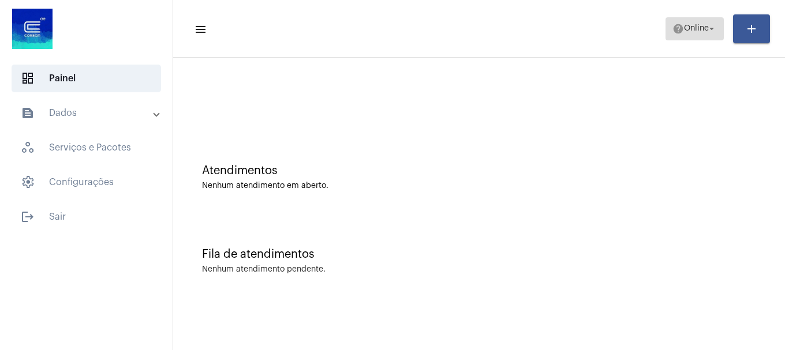
click at [678, 28] on mat-icon "help" at bounding box center [678, 29] width 12 height 12
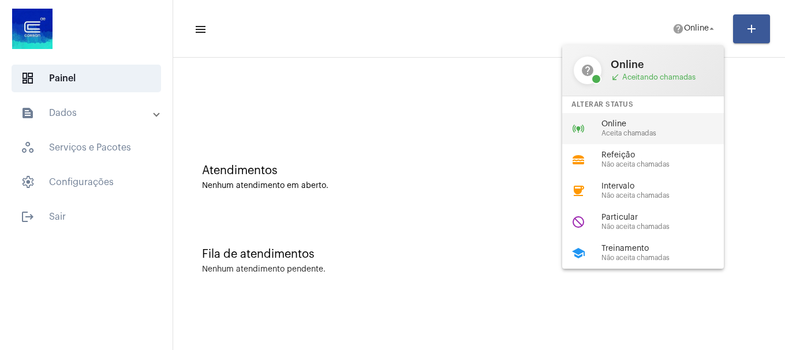
click at [661, 128] on span "Online" at bounding box center [667, 124] width 132 height 9
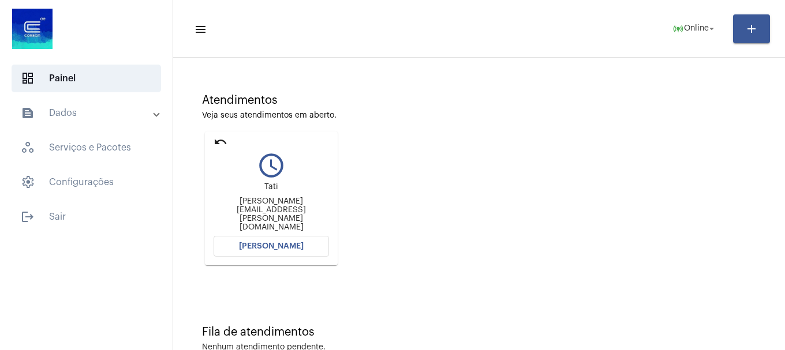
scroll to position [43, 0]
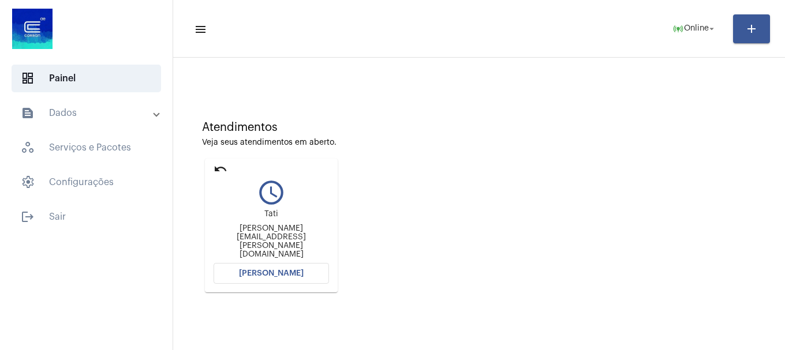
click at [308, 219] on div "Tati tatiana.silva@cpfl.com.br" at bounding box center [270, 234] width 115 height 52
click at [265, 284] on mat-card "undo query_builder Tati tatiana.silva@cpfl.com.br Abrir Chamada" at bounding box center [271, 226] width 133 height 134
click at [266, 276] on span "[PERSON_NAME]" at bounding box center [271, 273] width 65 height 8
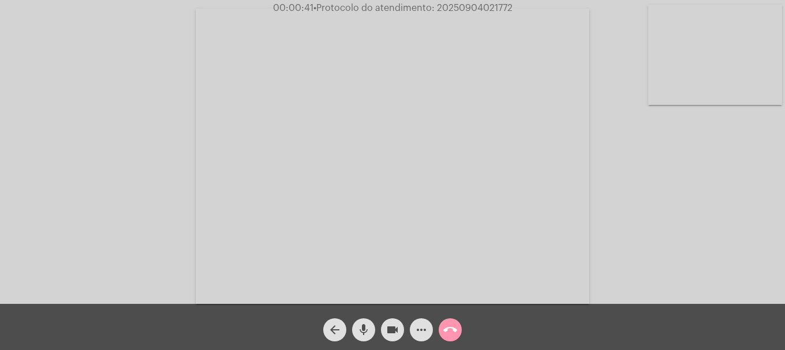
click at [694, 74] on video at bounding box center [715, 55] width 134 height 100
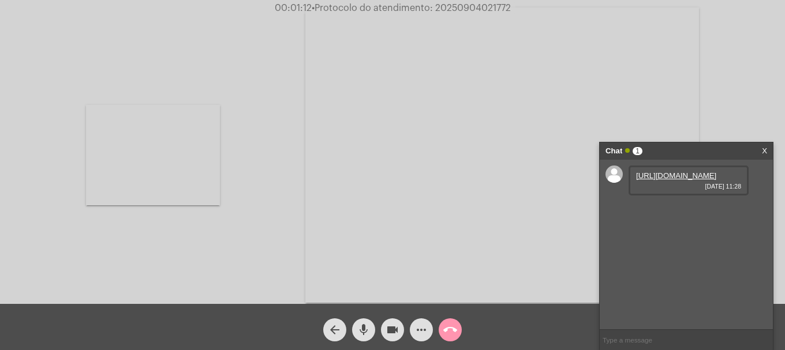
click at [681, 180] on link "https://neft-transfer-bucket.s3.amazonaws.com/temp-8cc642fc-683f-8a94-8184-8567…" at bounding box center [676, 175] width 80 height 9
click at [103, 171] on video at bounding box center [153, 155] width 134 height 100
click at [456, 332] on mat-icon "call_end" at bounding box center [450, 330] width 14 height 14
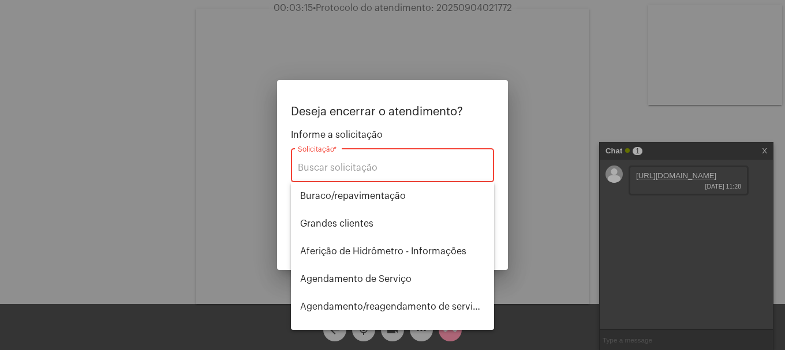
click at [392, 162] on div "Solicitação *" at bounding box center [392, 164] width 189 height 36
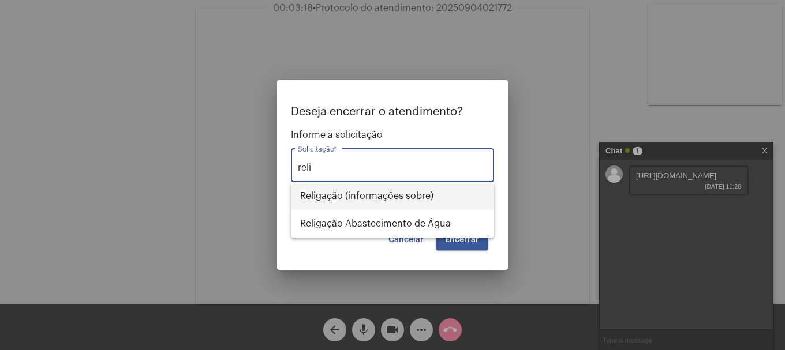
click at [403, 198] on span "Religação (informações sobre)" at bounding box center [392, 196] width 185 height 28
type input "Religação (informações sobre)"
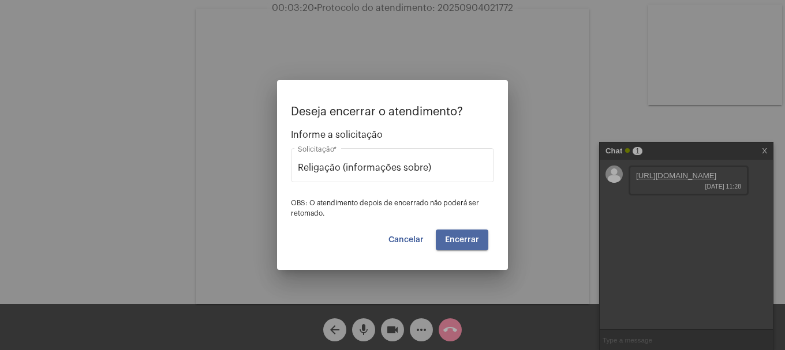
click at [470, 232] on button "Encerrar" at bounding box center [462, 240] width 52 height 21
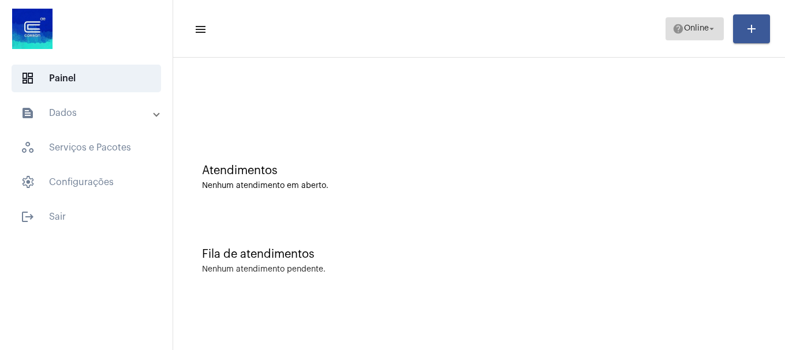
click at [706, 37] on span "help Online arrow_drop_down" at bounding box center [694, 28] width 44 height 21
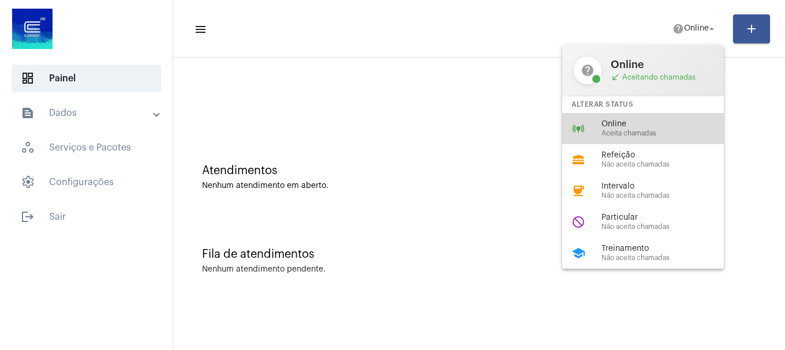
click at [674, 126] on span "Online" at bounding box center [667, 124] width 132 height 9
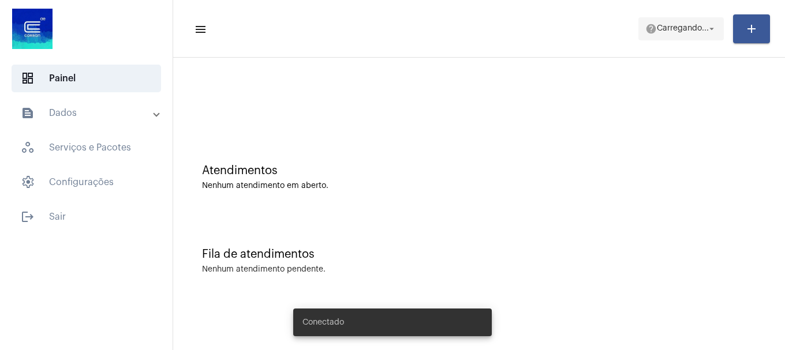
click at [678, 29] on span "help [PERSON_NAME]... arrow_drop_down" at bounding box center [681, 28] width 72 height 21
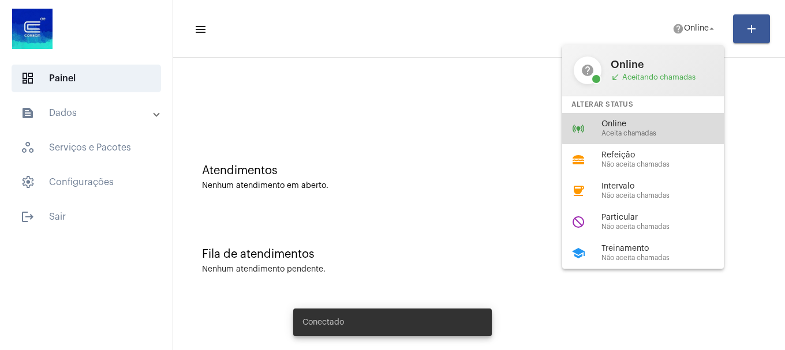
click at [664, 117] on div "online_prediction Online Aceita chamadas" at bounding box center [652, 128] width 180 height 31
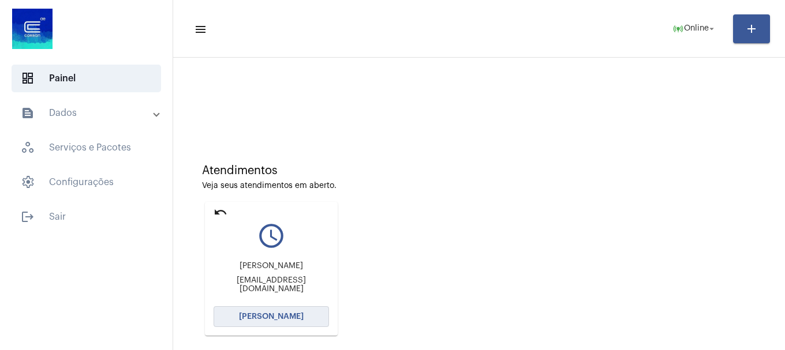
click at [281, 318] on span "[PERSON_NAME]" at bounding box center [271, 317] width 65 height 8
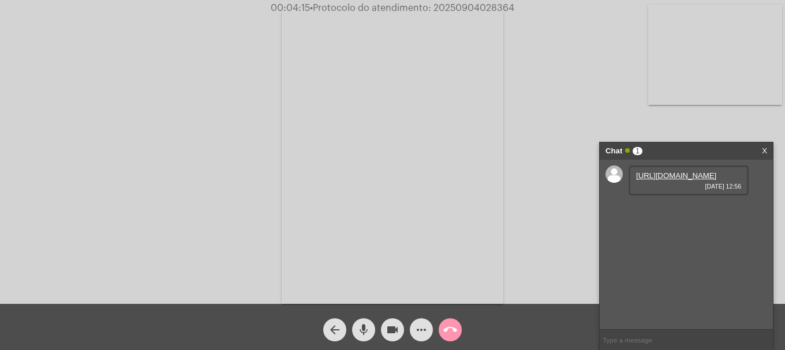
click at [676, 180] on link "[URL][DOMAIN_NAME]" at bounding box center [676, 175] width 80 height 9
click at [385, 337] on mat-icon "videocam" at bounding box center [392, 330] width 14 height 14
click at [385, 336] on mat-icon "videocam_off" at bounding box center [392, 330] width 14 height 14
click at [397, 335] on mat-icon "videocam" at bounding box center [392, 330] width 14 height 14
click at [397, 335] on mat-icon "videocam_off" at bounding box center [392, 330] width 14 height 14
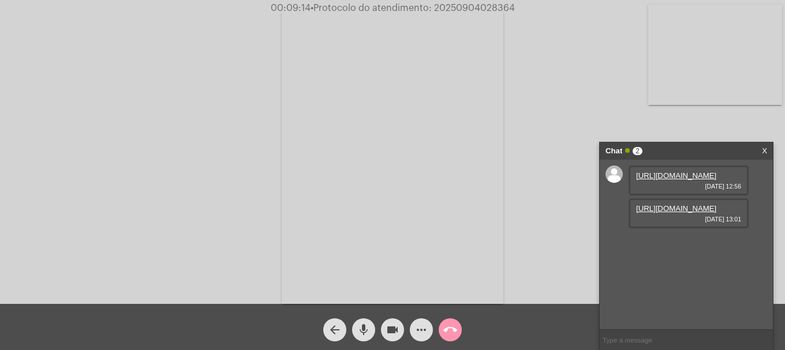
click at [692, 213] on link "[URL][DOMAIN_NAME]" at bounding box center [676, 208] width 80 height 9
click at [666, 246] on link "[URL][DOMAIN_NAME]" at bounding box center [676, 241] width 80 height 9
click at [668, 279] on link "[URL][DOMAIN_NAME]" at bounding box center [676, 274] width 80 height 9
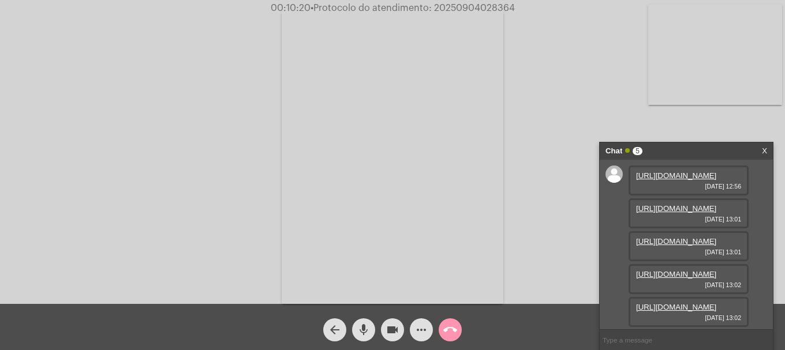
scroll to position [127, 0]
click at [672, 303] on link "[URL][DOMAIN_NAME]" at bounding box center [676, 307] width 80 height 9
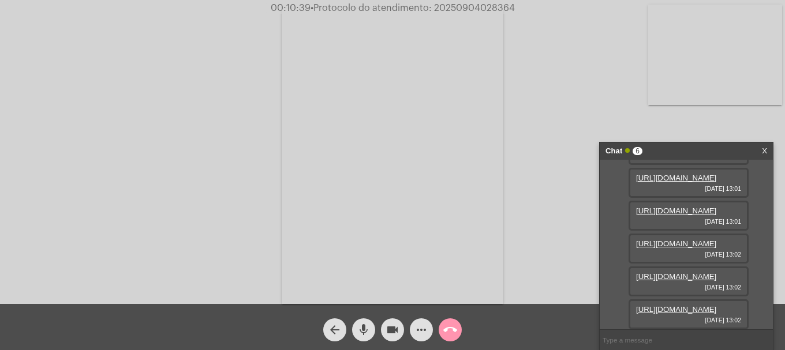
scroll to position [186, 0]
click at [658, 305] on link "[URL][DOMAIN_NAME]" at bounding box center [676, 309] width 80 height 9
click at [400, 336] on button "videocam" at bounding box center [392, 329] width 23 height 23
click at [389, 329] on mat-icon "videocam_off" at bounding box center [392, 330] width 14 height 14
click at [477, 7] on span "• Protocolo do atendimento: 20250904028364" at bounding box center [412, 7] width 204 height 9
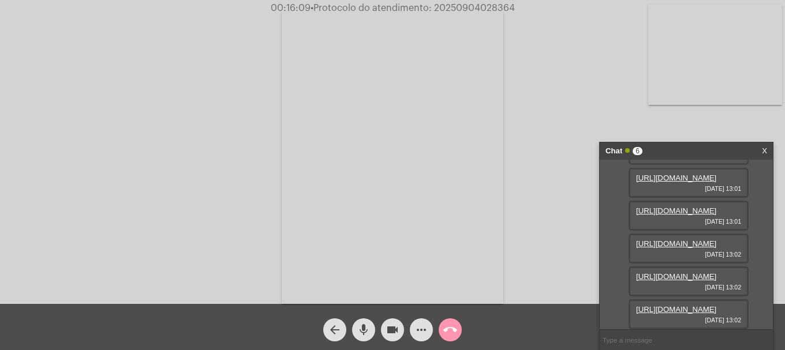
click at [477, 7] on span "• Protocolo do atendimento: 20250904028364" at bounding box center [412, 7] width 204 height 9
copy span "20250904028364"
click at [714, 343] on input "text" at bounding box center [685, 340] width 173 height 20
paste input "20250904028364"
type input "20250904028364"
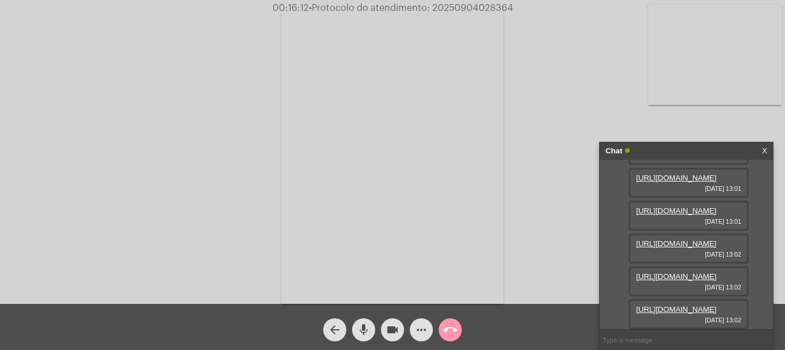
scroll to position [219, 0]
click at [447, 327] on mat-icon "call_end" at bounding box center [450, 330] width 14 height 14
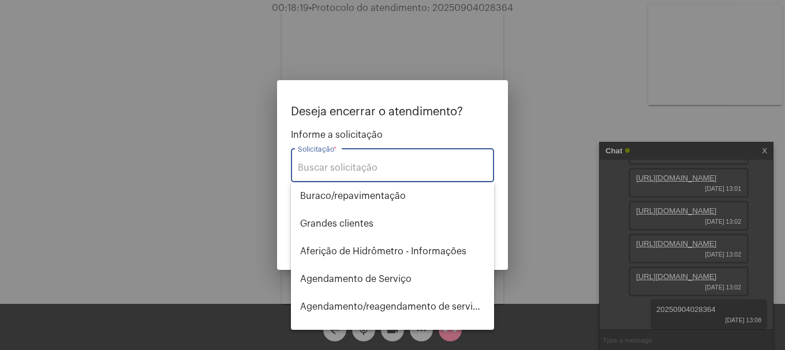
click at [389, 178] on div "Solicitação *" at bounding box center [392, 164] width 189 height 36
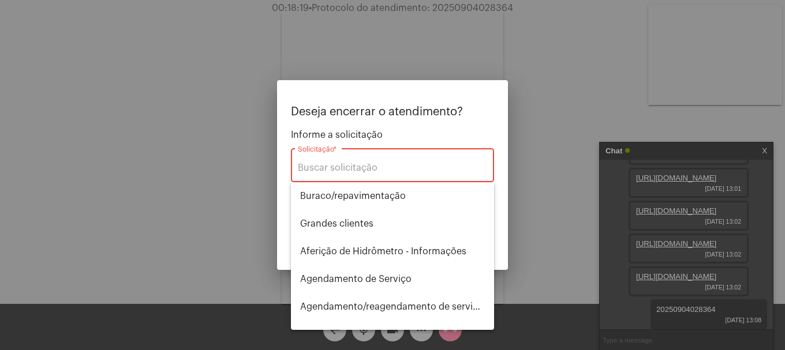
click at [395, 171] on input "Solicitação *" at bounding box center [392, 168] width 189 height 10
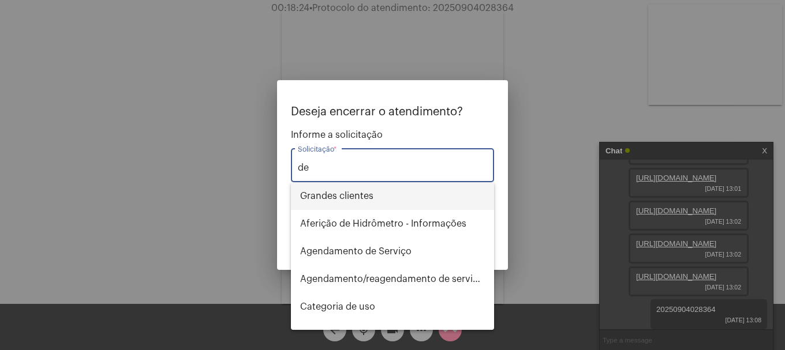
type input "d"
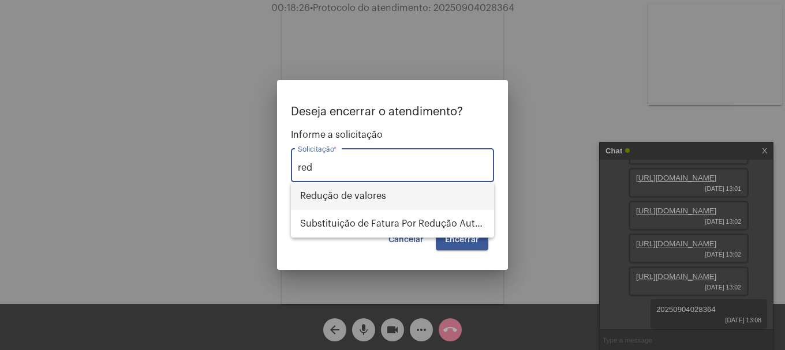
click at [447, 203] on span "Redução de valores" at bounding box center [392, 196] width 185 height 28
type input "Redução de valores"
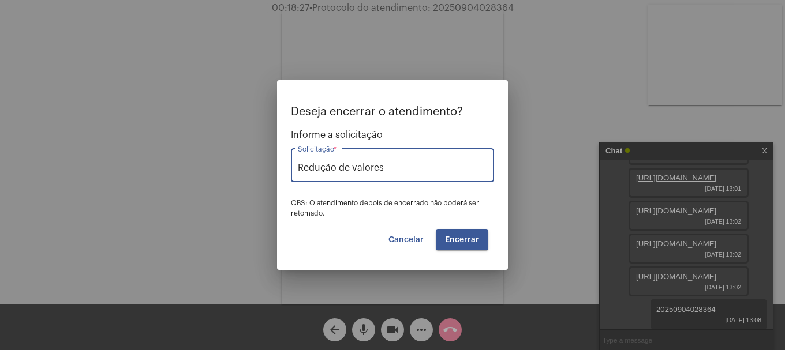
click at [460, 237] on span "Encerrar" at bounding box center [462, 240] width 34 height 8
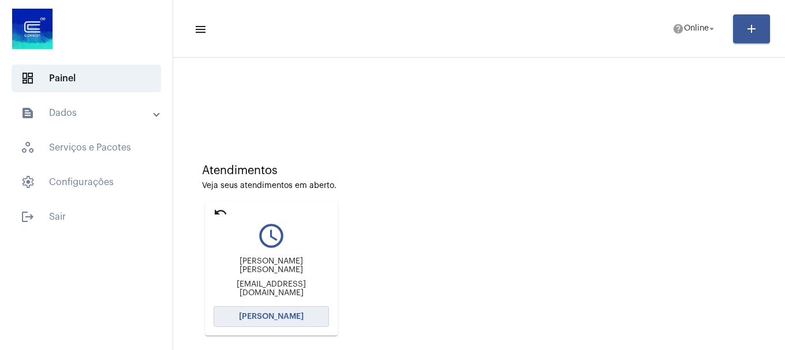
click at [271, 318] on span "[PERSON_NAME]" at bounding box center [271, 317] width 65 height 8
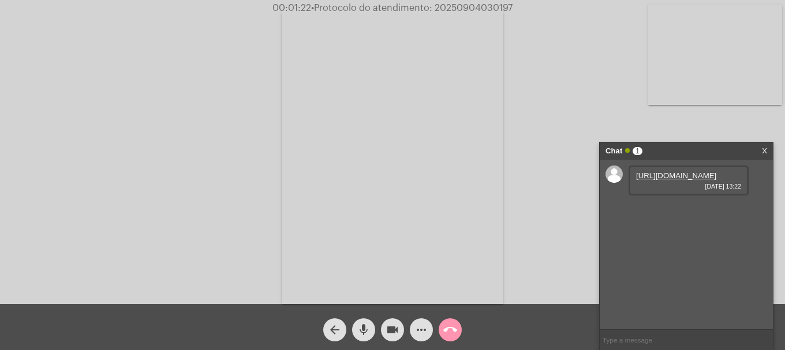
click at [687, 180] on link "[URL][DOMAIN_NAME]" at bounding box center [676, 175] width 80 height 9
click at [663, 213] on link "[URL][DOMAIN_NAME]" at bounding box center [676, 208] width 80 height 9
click at [680, 246] on link "[URL][DOMAIN_NAME]" at bounding box center [676, 241] width 80 height 9
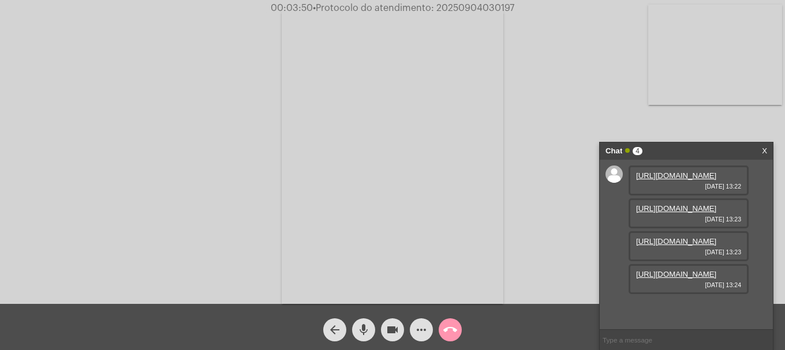
scroll to position [69, 0]
click at [682, 279] on link "[URL][DOMAIN_NAME]" at bounding box center [676, 274] width 80 height 9
click at [656, 303] on link "[URL][DOMAIN_NAME]" at bounding box center [676, 307] width 80 height 9
click at [385, 323] on mat-icon "videocam" at bounding box center [392, 330] width 14 height 14
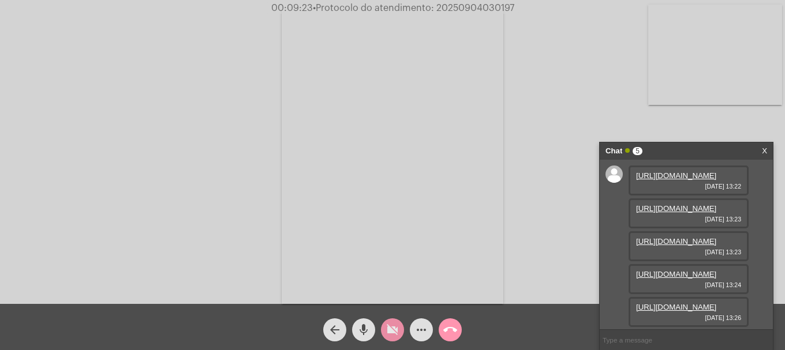
click at [385, 323] on mat-icon "videocam_off" at bounding box center [392, 330] width 14 height 14
click at [392, 328] on mat-icon "videocam" at bounding box center [392, 330] width 14 height 14
click at [403, 339] on div "videocam_off" at bounding box center [392, 327] width 29 height 29
click at [89, 125] on div "Acessando Câmera e Microfone..." at bounding box center [392, 155] width 782 height 304
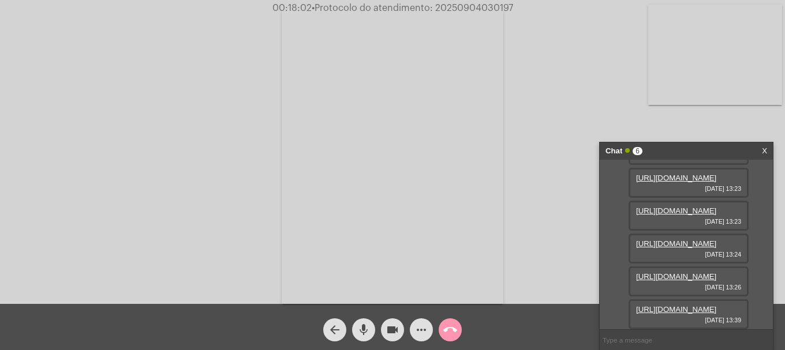
scroll to position [186, 0]
click at [654, 311] on link "[URL][DOMAIN_NAME]" at bounding box center [676, 309] width 80 height 9
click at [463, 6] on span "• Protocolo do atendimento: 20250904030197" at bounding box center [412, 7] width 201 height 9
copy span "20250904030197"
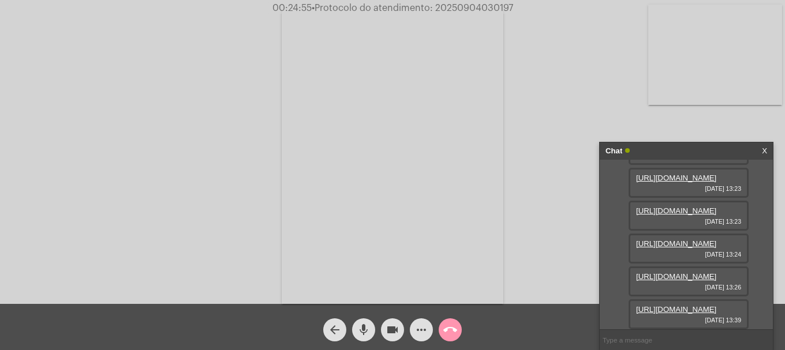
click at [664, 333] on input "text" at bounding box center [685, 340] width 173 height 20
paste input "20250904030197"
type input "20250904030197"
click at [450, 330] on mat-icon "call_end" at bounding box center [450, 330] width 14 height 14
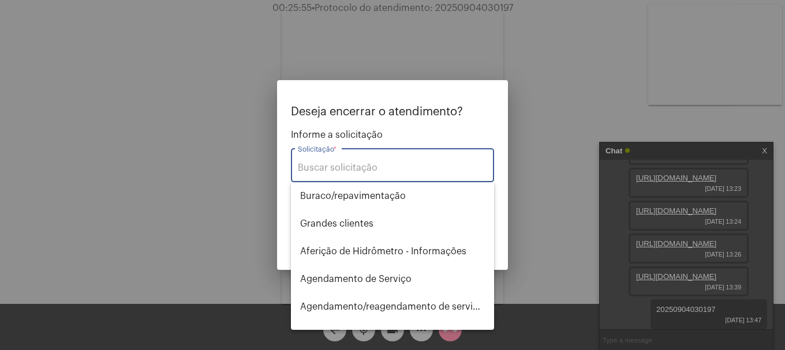
click at [375, 166] on input "Solicitação *" at bounding box center [392, 168] width 189 height 10
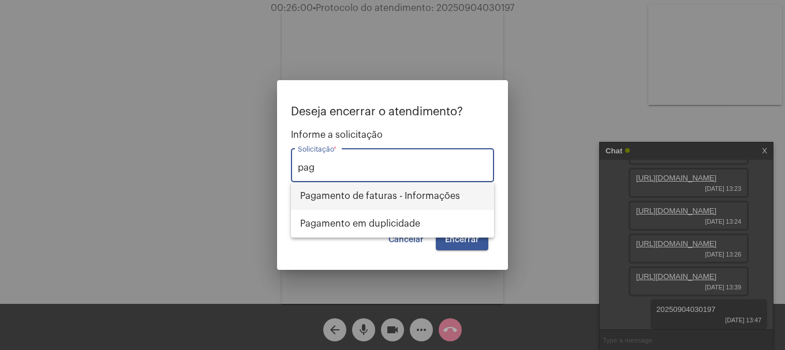
click at [408, 197] on span "Pagamento de faturas - Informações" at bounding box center [392, 196] width 185 height 28
type input "Pagamento de faturas - Informações"
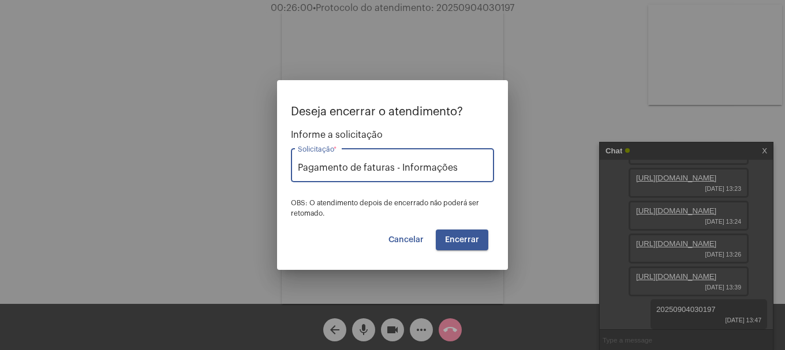
click at [457, 247] on button "Encerrar" at bounding box center [462, 240] width 52 height 21
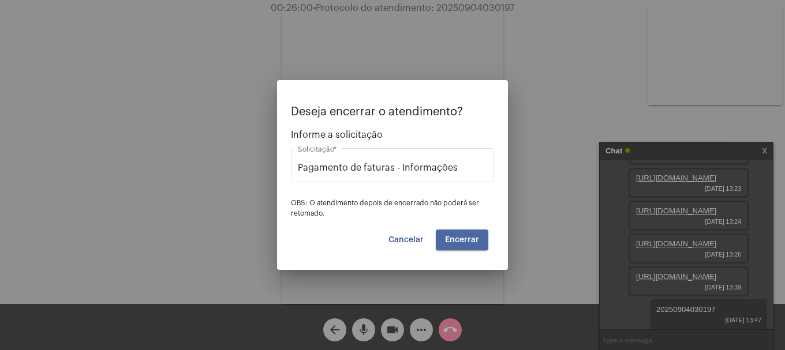
click at [457, 247] on button "Encerrar" at bounding box center [462, 240] width 52 height 21
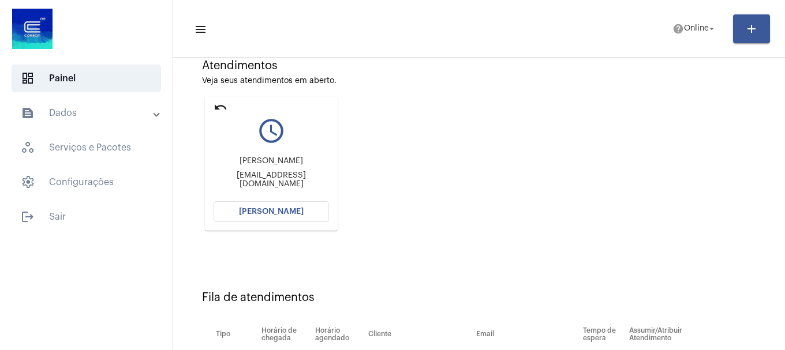
scroll to position [104, 0]
click at [294, 219] on button "[PERSON_NAME]" at bounding box center [270, 212] width 115 height 21
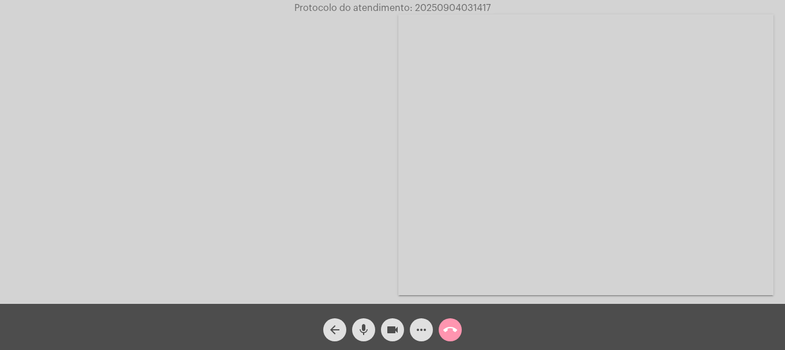
drag, startPoint x: 432, startPoint y: 329, endPoint x: 438, endPoint y: 326, distance: 6.4
click at [433, 329] on div "more_horiz" at bounding box center [421, 327] width 29 height 29
click at [449, 330] on mat-icon "call_end" at bounding box center [450, 330] width 14 height 14
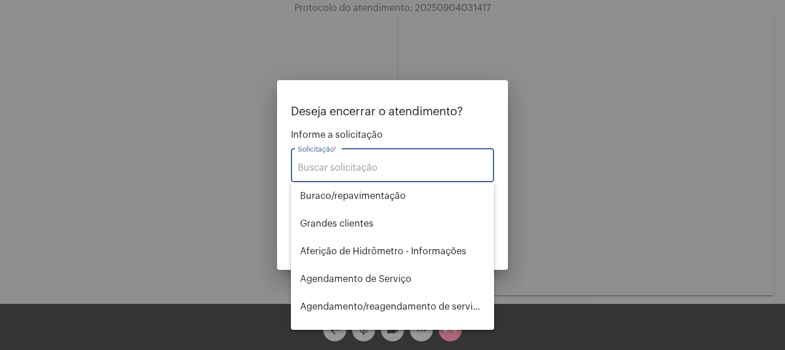
click at [416, 167] on input "Solicitação *" at bounding box center [392, 168] width 189 height 10
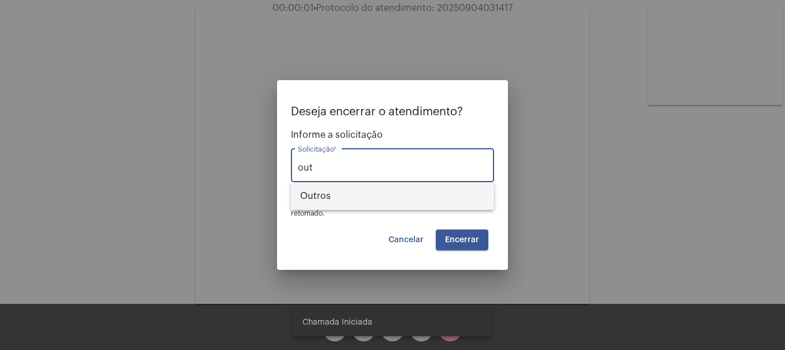
click at [347, 200] on span "Outros" at bounding box center [392, 196] width 185 height 28
type input "Outros"
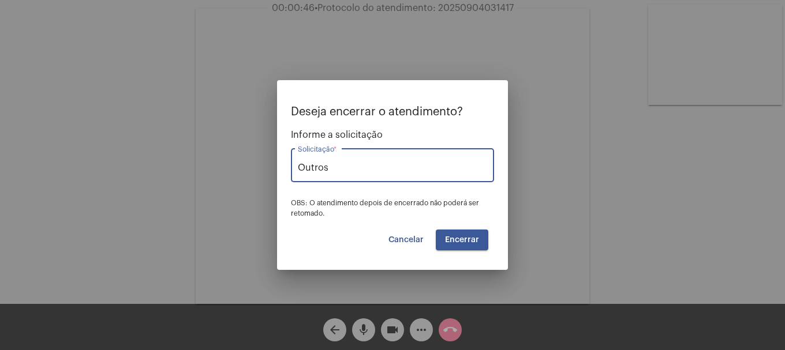
click at [406, 239] on span "Cancelar" at bounding box center [405, 240] width 35 height 8
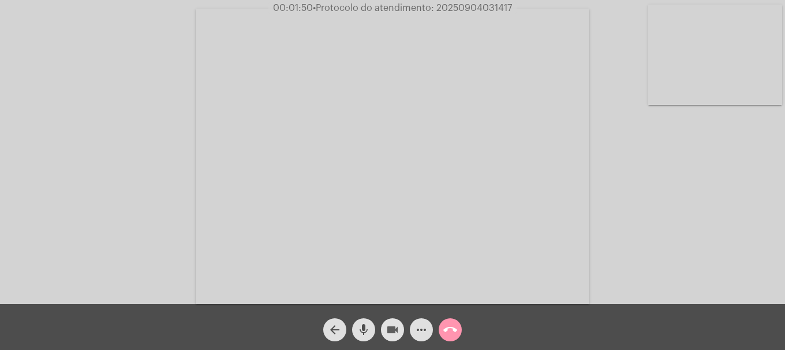
click at [388, 324] on mat-icon "videocam" at bounding box center [392, 330] width 14 height 14
click at [399, 326] on button "videocam_off" at bounding box center [392, 329] width 23 height 23
click at [455, 336] on mat-icon "call_end" at bounding box center [450, 330] width 14 height 14
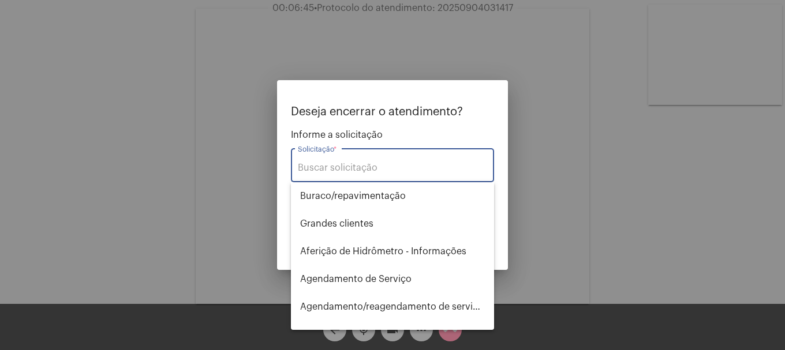
click at [382, 166] on input "Solicitação *" at bounding box center [392, 168] width 189 height 10
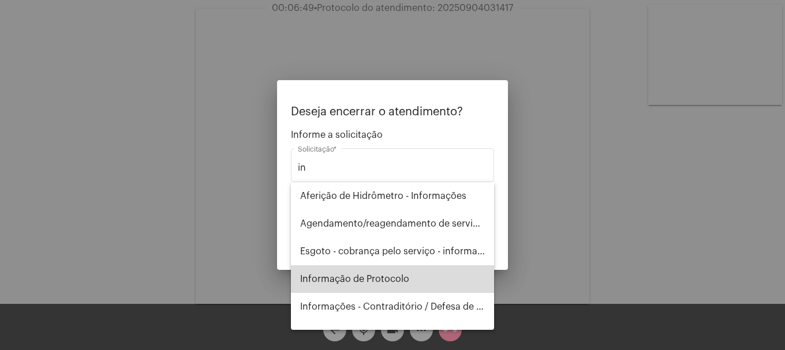
click at [402, 284] on span "Informação de Protocolo" at bounding box center [392, 279] width 185 height 28
type input "Informação de Protocolo"
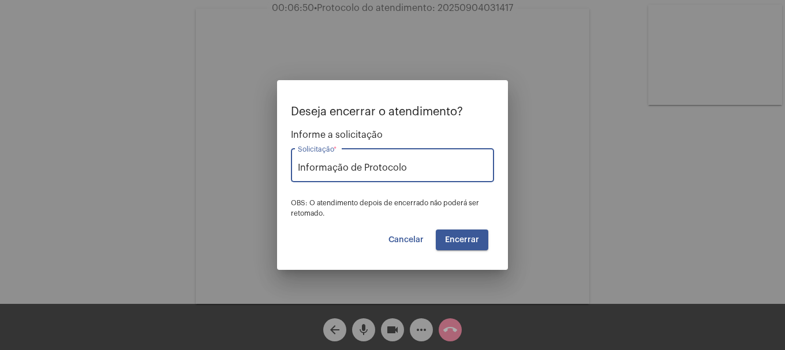
click at [466, 238] on span "Encerrar" at bounding box center [462, 240] width 34 height 8
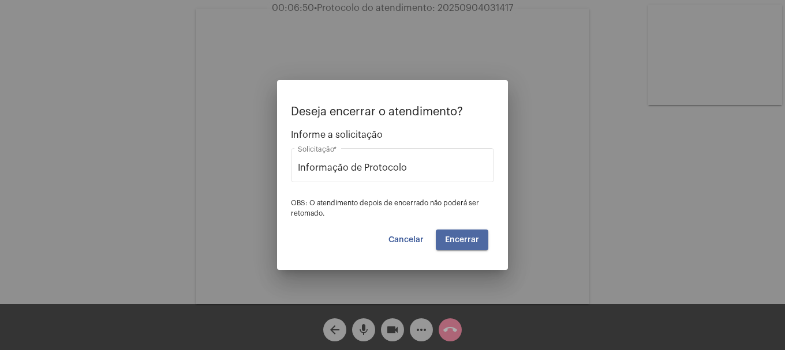
click at [466, 238] on span "Encerrar" at bounding box center [462, 240] width 34 height 8
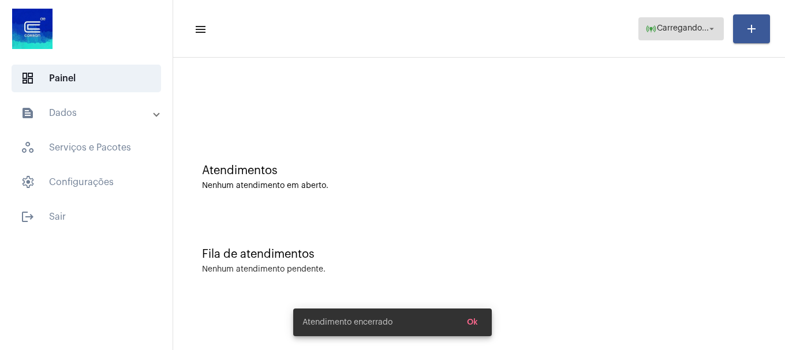
click at [699, 35] on span "online_prediction Carregando... arrow_drop_down" at bounding box center [681, 28] width 72 height 21
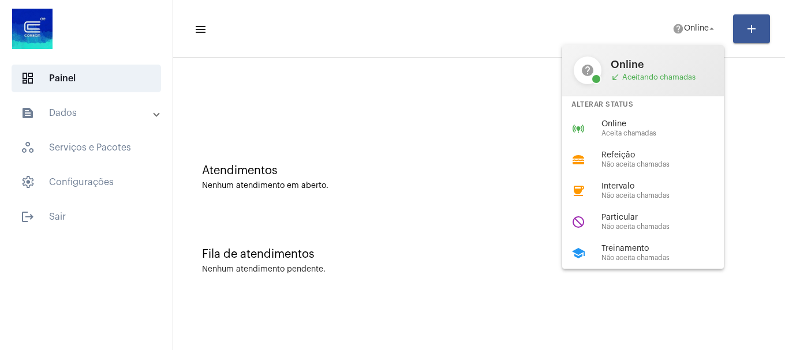
click at [650, 256] on span "Não aceita chamadas" at bounding box center [667, 257] width 132 height 7
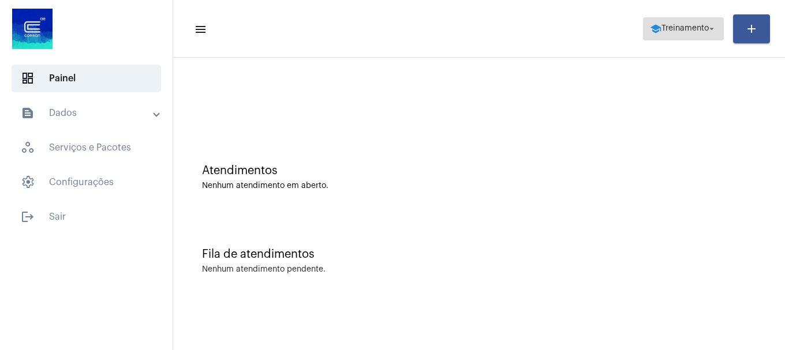
click at [678, 25] on span "Treinamento" at bounding box center [684, 29] width 47 height 8
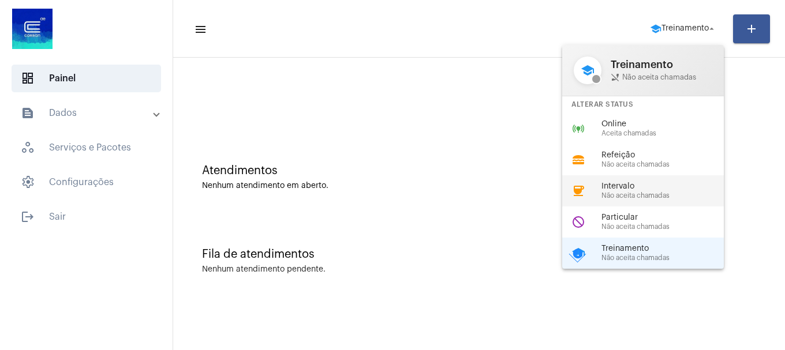
click at [637, 193] on span "Não aceita chamadas" at bounding box center [667, 195] width 132 height 7
